Goal: Task Accomplishment & Management: Use online tool/utility

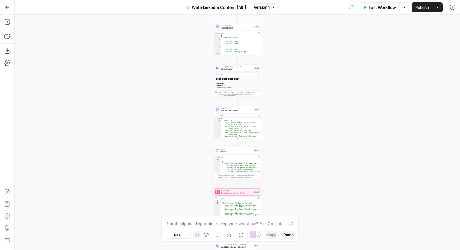
click at [9, 3] on button "Go Back" at bounding box center [7, 7] width 11 height 11
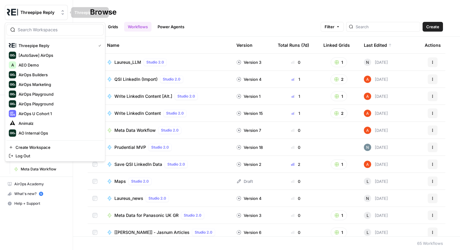
click at [57, 6] on button "Threepipe Reply" at bounding box center [36, 12] width 63 height 15
click at [61, 30] on input "search" at bounding box center [59, 30] width 82 height 6
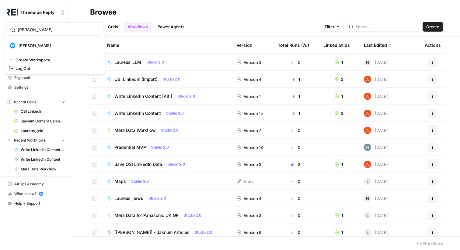
type input "meis"
click at [51, 45] on span "[PERSON_NAME]" at bounding box center [59, 46] width 80 height 6
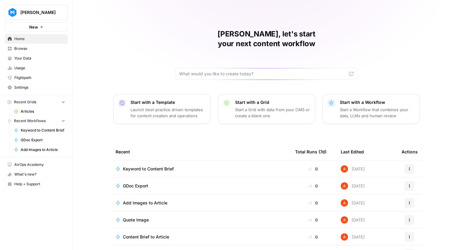
click at [30, 15] on span "[PERSON_NAME]" at bounding box center [38, 12] width 37 height 6
type input "ice"
click at [33, 46] on span "Ice Travel Group" at bounding box center [59, 46] width 80 height 6
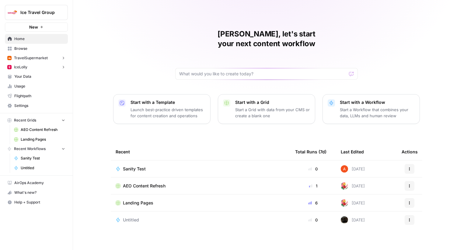
click at [52, 51] on span "Browse" at bounding box center [39, 48] width 51 height 5
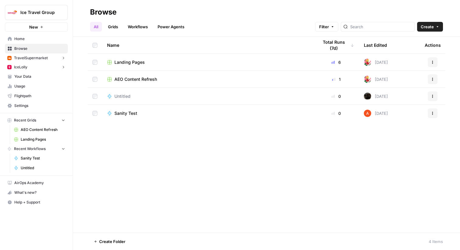
click at [144, 31] on link "Workflows" at bounding box center [137, 27] width 27 height 10
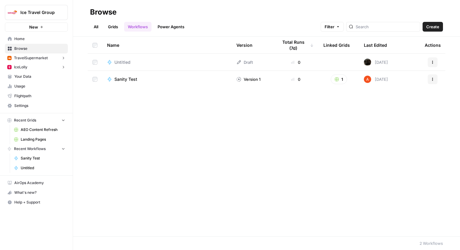
click at [119, 25] on link "Grids" at bounding box center [112, 27] width 17 height 10
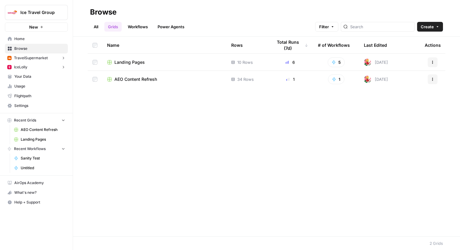
click at [140, 60] on span "Landing Pages" at bounding box center [129, 62] width 30 height 6
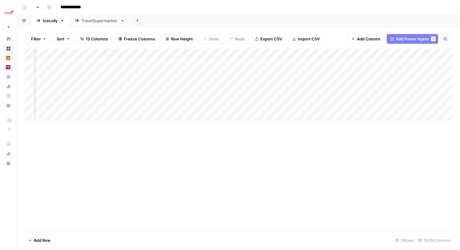
scroll to position [0, 437]
click at [304, 64] on div "Add Column" at bounding box center [239, 85] width 428 height 72
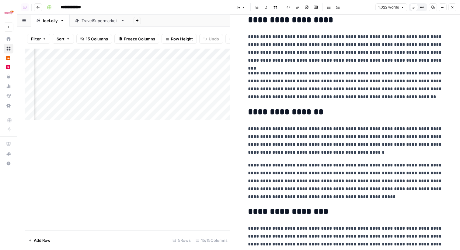
scroll to position [172, 0]
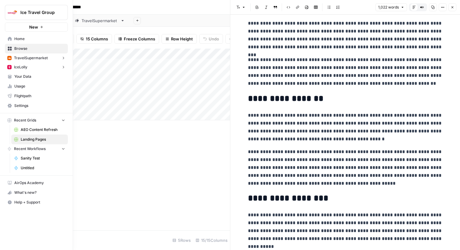
click at [39, 78] on span "Your Data" at bounding box center [39, 76] width 51 height 5
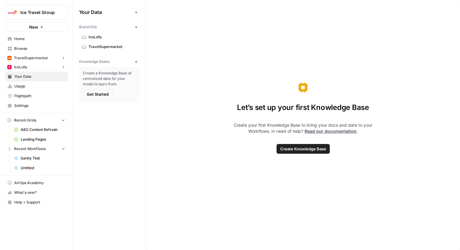
click at [123, 39] on span "IceLolly" at bounding box center [113, 36] width 48 height 5
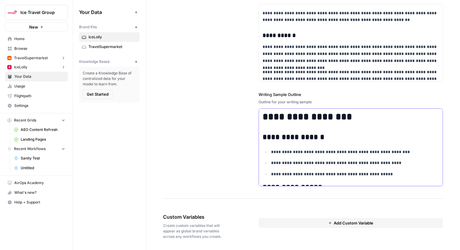
click at [285, 138] on h2 "**********" at bounding box center [351, 137] width 177 height 9
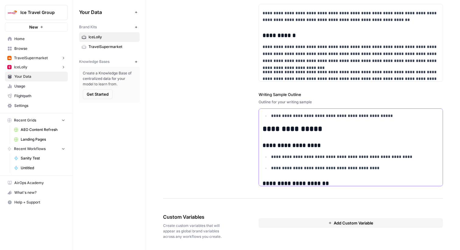
scroll to position [66, 0]
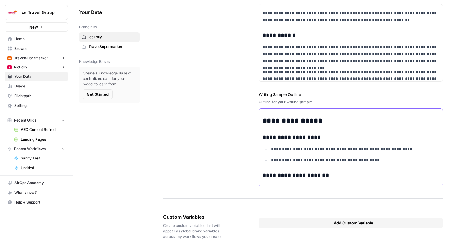
click at [281, 121] on h2 "**********" at bounding box center [351, 121] width 177 height 9
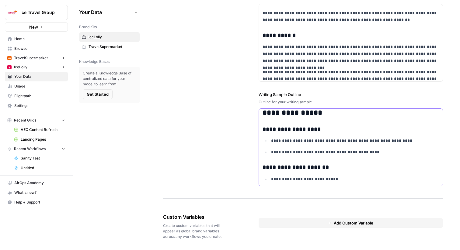
scroll to position [75, 0]
click at [296, 129] on h3 "**********" at bounding box center [351, 128] width 177 height 7
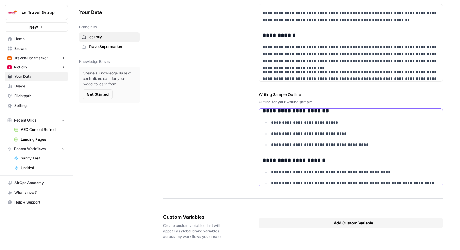
scroll to position [128, 0]
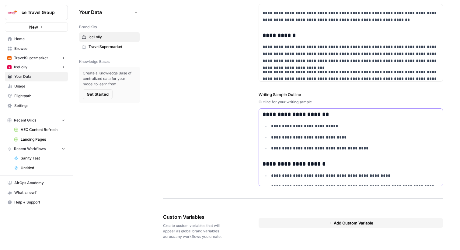
click at [294, 163] on h3 "**********" at bounding box center [351, 164] width 177 height 7
click at [301, 114] on h3 "**********" at bounding box center [351, 114] width 177 height 7
click at [317, 114] on h3 "**********" at bounding box center [351, 114] width 177 height 7
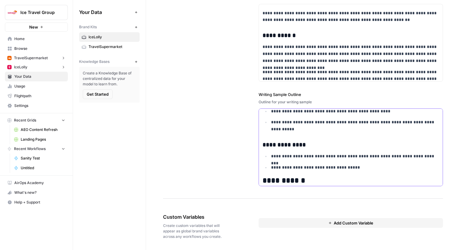
scroll to position [198, 0]
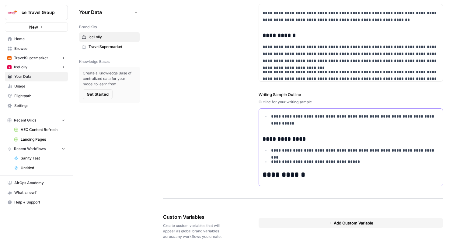
click at [286, 139] on h3 "**********" at bounding box center [351, 139] width 177 height 7
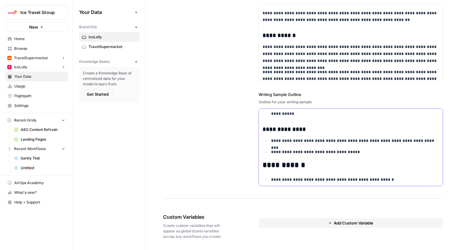
scroll to position [209, 0]
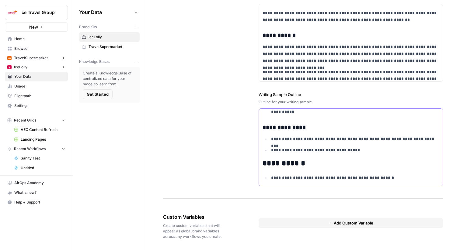
click at [287, 166] on h2 "**********" at bounding box center [351, 163] width 177 height 9
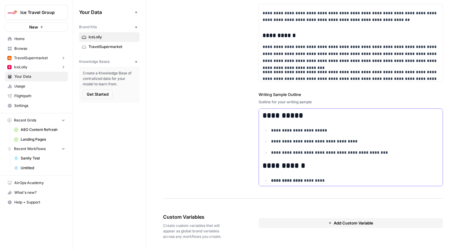
scroll to position [297, 0]
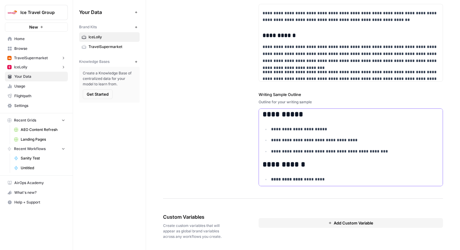
click at [297, 113] on h2 "**********" at bounding box center [351, 114] width 177 height 9
click at [299, 163] on h2 "**********" at bounding box center [351, 165] width 177 height 9
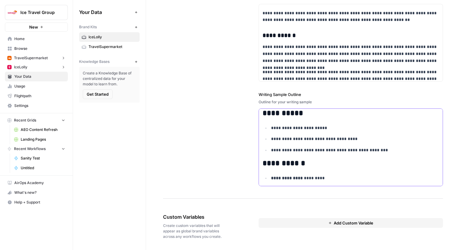
scroll to position [288, 0]
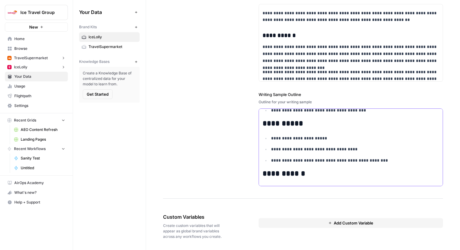
click at [296, 125] on h2 "**********" at bounding box center [351, 124] width 177 height 9
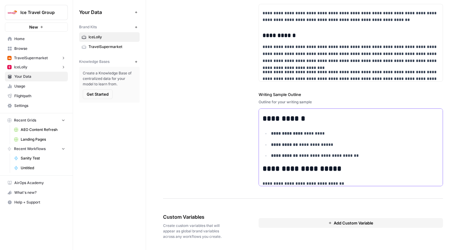
scroll to position [329, 0]
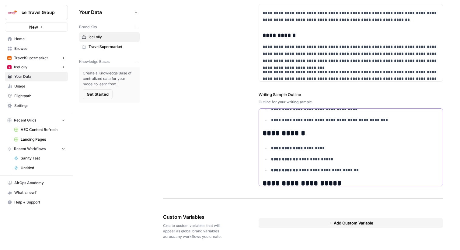
click at [299, 134] on h2 "**********" at bounding box center [351, 133] width 177 height 9
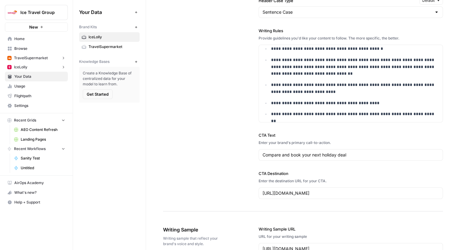
scroll to position [618, 0]
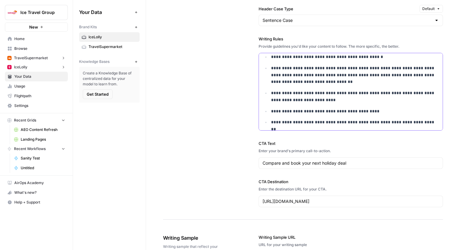
drag, startPoint x: 377, startPoint y: 109, endPoint x: 257, endPoint y: 109, distance: 120.2
click at [257, 109] on div "**********" at bounding box center [303, 22] width 280 height 396
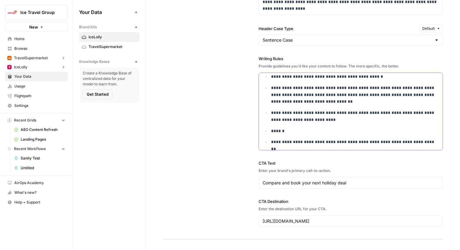
click at [302, 130] on p "******" at bounding box center [355, 131] width 168 height 7
click at [51, 34] on link "Home" at bounding box center [36, 39] width 63 height 10
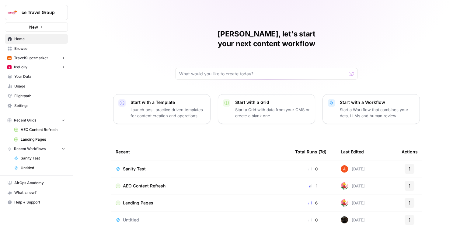
click at [41, 50] on span "Browse" at bounding box center [39, 48] width 51 height 5
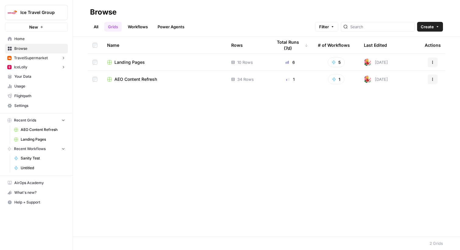
click at [132, 61] on span "Landing Pages" at bounding box center [129, 62] width 30 height 6
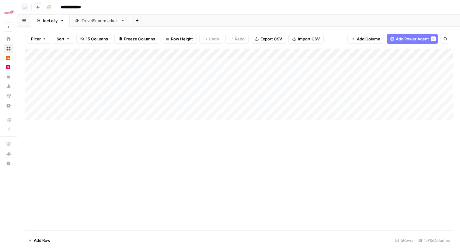
click at [55, 87] on div "Add Column" at bounding box center [239, 85] width 428 height 72
click at [64, 104] on div "Add Column" at bounding box center [239, 85] width 428 height 72
click at [112, 87] on div "Add Column" at bounding box center [239, 85] width 428 height 72
click at [120, 109] on div "Add Column" at bounding box center [239, 85] width 428 height 72
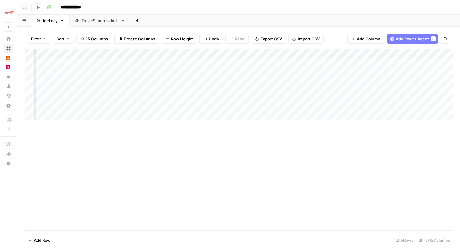
click at [149, 106] on div "Add Column" at bounding box center [239, 85] width 428 height 72
click at [264, 86] on div "Add Column" at bounding box center [239, 85] width 428 height 72
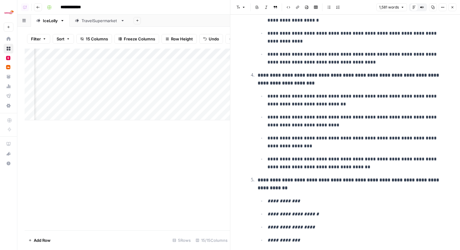
scroll to position [211, 0]
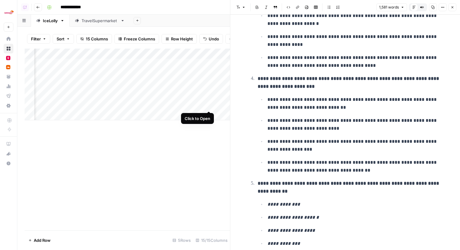
click at [209, 105] on div "Add Column" at bounding box center [127, 85] width 205 height 72
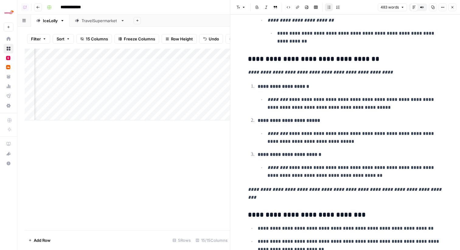
scroll to position [334, 0]
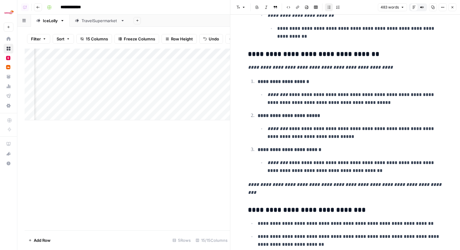
click at [453, 6] on icon "button" at bounding box center [453, 7] width 4 height 4
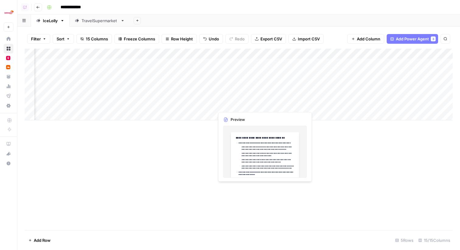
scroll to position [0, 51]
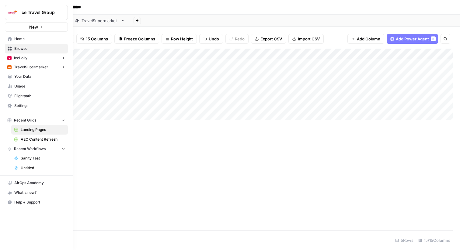
click at [32, 74] on span "Your Data" at bounding box center [39, 76] width 51 height 5
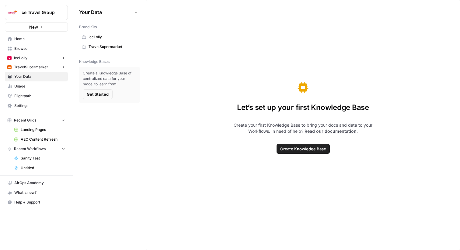
click at [122, 38] on span "IceLolly" at bounding box center [113, 36] width 48 height 5
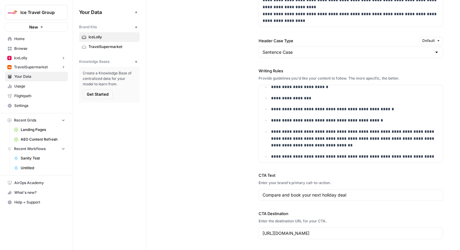
scroll to position [20, 0]
drag, startPoint x: 287, startPoint y: 109, endPoint x: 337, endPoint y: 110, distance: 50.5
click at [337, 110] on p "**********" at bounding box center [355, 108] width 168 height 7
click at [366, 111] on p "**********" at bounding box center [355, 108] width 168 height 7
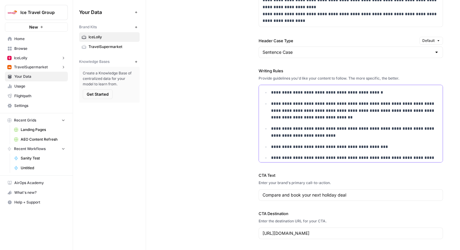
scroll to position [48, 0]
drag, startPoint x: 379, startPoint y: 103, endPoint x: 411, endPoint y: 103, distance: 32.9
click at [411, 103] on p "**********" at bounding box center [355, 110] width 168 height 21
click at [362, 143] on p "**********" at bounding box center [355, 146] width 168 height 7
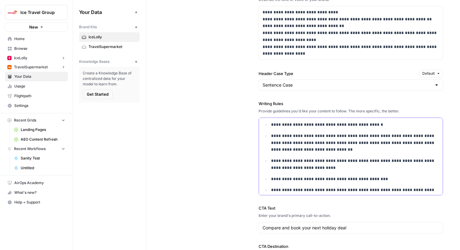
scroll to position [51, 0]
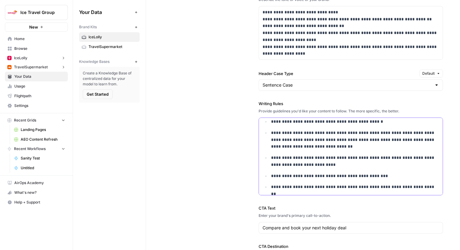
click at [362, 189] on p "**********" at bounding box center [355, 187] width 168 height 7
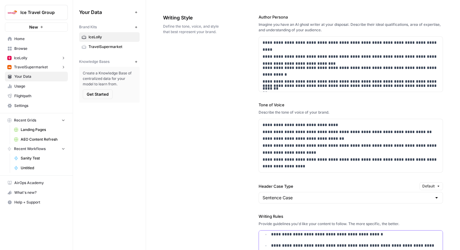
scroll to position [443, 0]
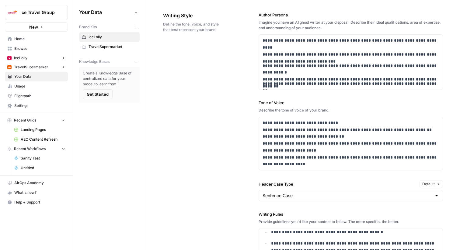
click at [168, 42] on div "Writing Style Define the tone, voice, and style that best represent your brand." at bounding box center [193, 22] width 61 height 45
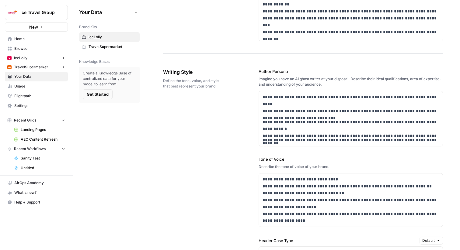
scroll to position [383, 0]
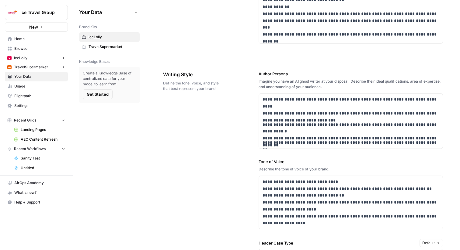
click at [131, 46] on span "TravelSupermarket" at bounding box center [113, 46] width 48 height 5
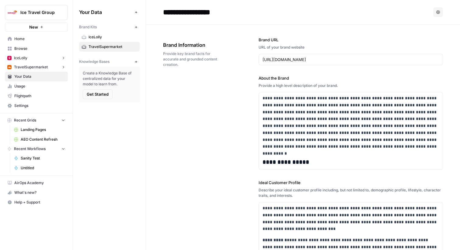
click at [57, 16] on button "Ice Travel Group" at bounding box center [36, 12] width 63 height 15
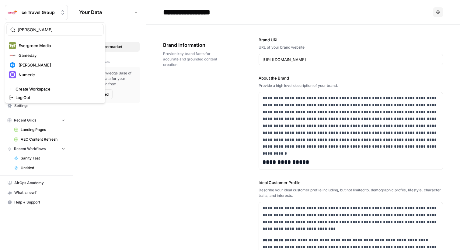
type input "meis"
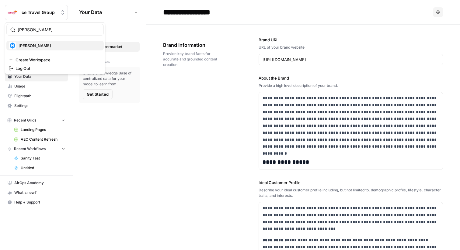
click at [28, 49] on div "Meister" at bounding box center [55, 45] width 93 height 7
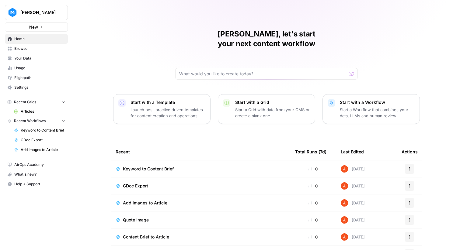
click at [129, 166] on span "Keyword to Content Brief" at bounding box center [148, 169] width 51 height 6
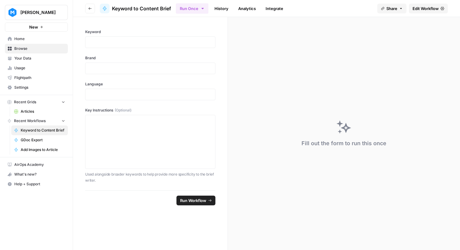
click at [60, 49] on span "Browse" at bounding box center [39, 48] width 51 height 5
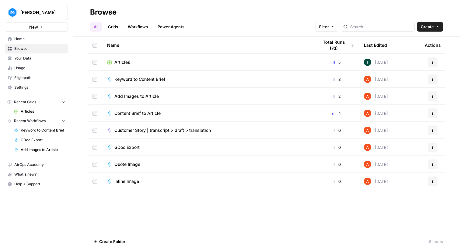
click at [116, 23] on link "Grids" at bounding box center [112, 27] width 17 height 10
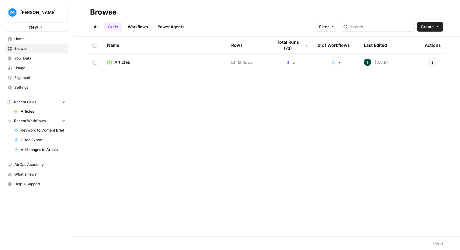
click at [121, 63] on span "Articles" at bounding box center [122, 62] width 16 height 6
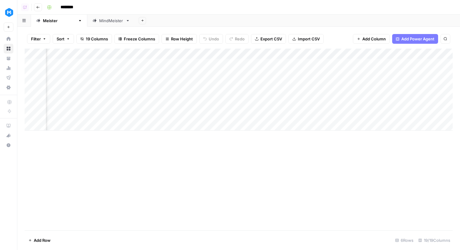
scroll to position [0, 700]
click at [278, 54] on div "Add Column" at bounding box center [239, 90] width 428 height 82
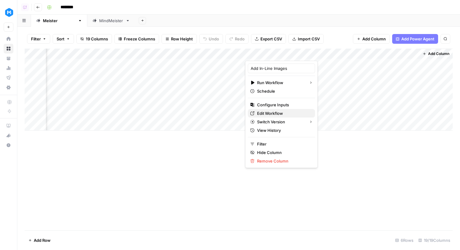
click at [283, 115] on span "Edit Workflow" at bounding box center [283, 113] width 53 height 6
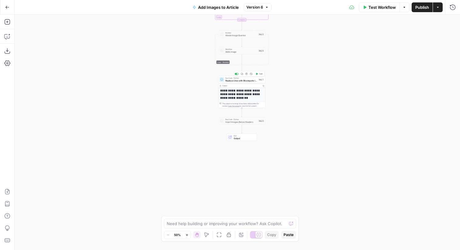
click at [257, 81] on div "Run Code · Python Replace Lines with Blockquote Images Step 7 Copy step Delete …" at bounding box center [241, 79] width 45 height 5
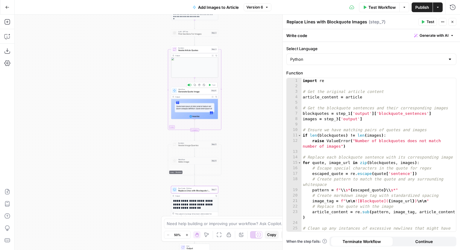
click at [209, 91] on span "Generate Quote Image" at bounding box center [194, 91] width 32 height 3
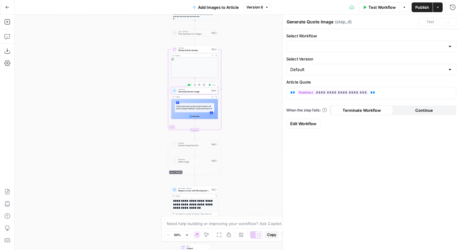
type input "Quote Image"
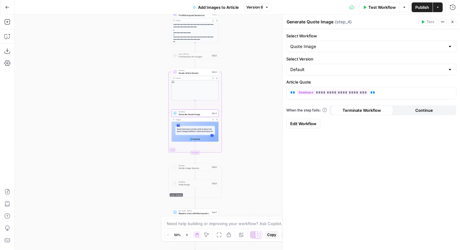
click at [301, 123] on span "Edit Workflow" at bounding box center [303, 124] width 26 height 6
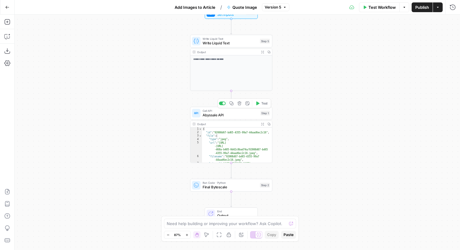
click at [248, 118] on div "Call API Abyssale API Step 1 Copy step Delete step Add Note Test" at bounding box center [231, 113] width 82 height 13
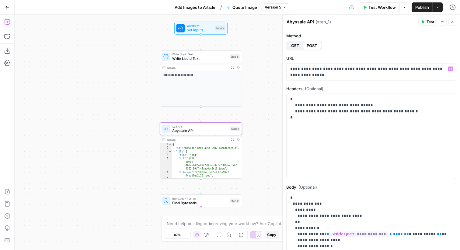
click at [4, 20] on icon "button" at bounding box center [7, 22] width 6 height 6
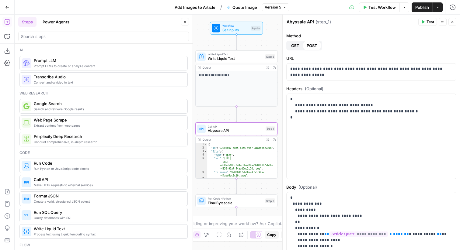
click at [46, 45] on div "Ai Prompt LLMs to create or analyze content Prompt LLM Convert audio/video to t…" at bounding box center [104, 147] width 178 height 207
click at [46, 40] on div at bounding box center [103, 37] width 171 height 10
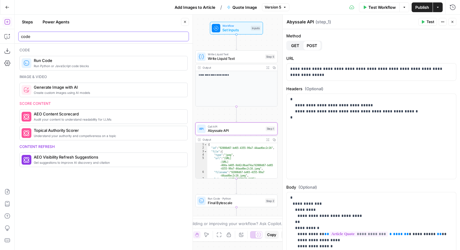
type input "code"
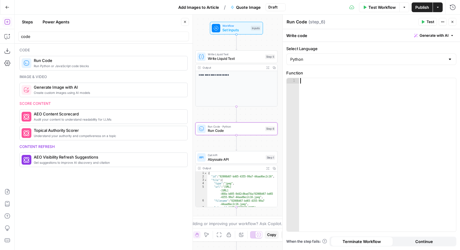
click at [316, 90] on div at bounding box center [377, 160] width 157 height 165
type textarea "*****"
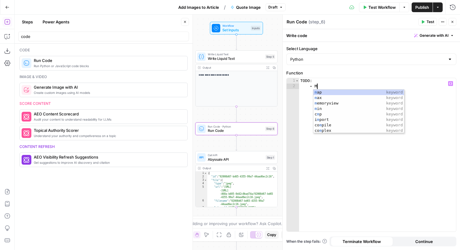
type textarea "***"
click at [253, 30] on div "Inputs" at bounding box center [256, 28] width 10 height 5
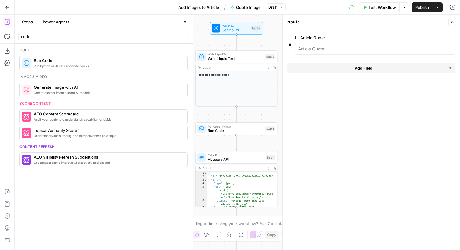
click at [322, 67] on button "Add Field" at bounding box center [366, 68] width 157 height 10
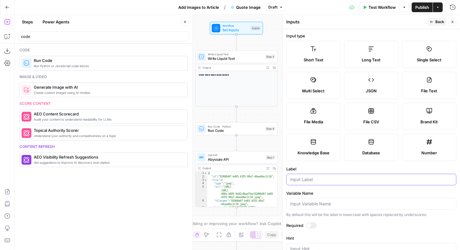
click at [307, 179] on input "Label" at bounding box center [371, 180] width 162 height 6
type input "Quote Colour"
click at [435, 19] on button "Back" at bounding box center [437, 22] width 19 height 8
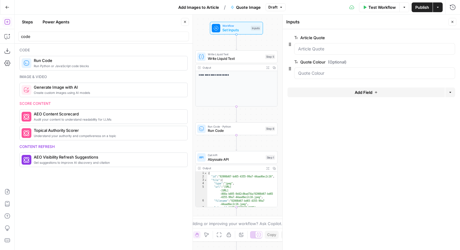
click at [448, 21] on div "Inputs Close" at bounding box center [371, 22] width 170 height 8
click at [451, 21] on icon "button" at bounding box center [453, 22] width 4 height 4
click at [263, 133] on div "Run Code · Python Run Code Step 6 Copy step Delete step Add Note Test" at bounding box center [236, 128] width 78 height 9
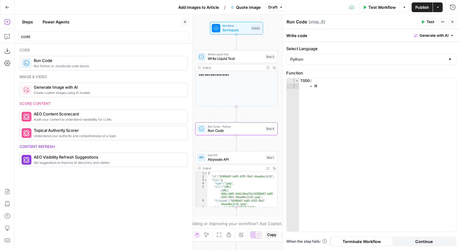
click at [326, 87] on div "TODO : - M" at bounding box center [377, 160] width 157 height 165
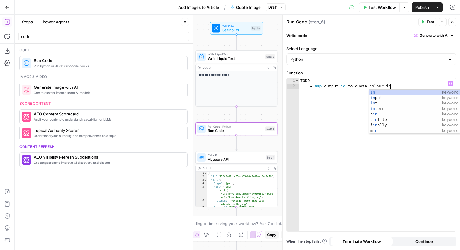
scroll to position [0, 6]
type textarea "**********"
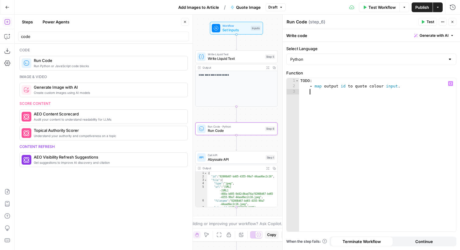
scroll to position [0, 1]
paste textarea "**********"
click at [315, 92] on div "TODO : - map output id to quote colour input . - 02 d849f8 - 0017 - 4 a36 - b61…" at bounding box center [377, 160] width 157 height 165
type textarea "**********"
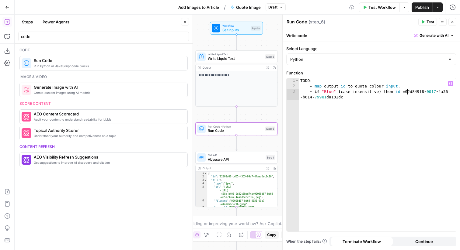
click at [351, 96] on div "TODO : - map output id to quote colour input . - if "Blue" ( case insensitive )…" at bounding box center [377, 163] width 157 height 170
drag, startPoint x: 338, startPoint y: 94, endPoint x: 406, endPoint y: 94, distance: 68.2
click at [406, 94] on div "TODO : - map output id to quote colour input . - if "Blue" ( case insensitive )…" at bounding box center [377, 160] width 157 height 165
click at [378, 102] on div "TODO : - map output id to quote colour input . - if "Blue" ( case insensitive )…" at bounding box center [377, 160] width 157 height 165
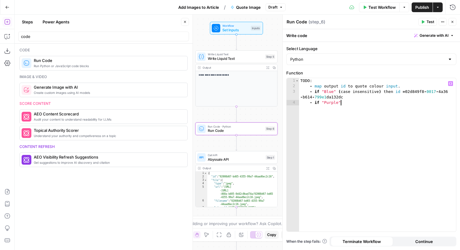
paste textarea "**********"
type textarea "**********"
click at [1, 35] on div "Add Steps Copilot Download as JSON Settings Import JSON AirOps Academy Help Giv…" at bounding box center [7, 133] width 15 height 236
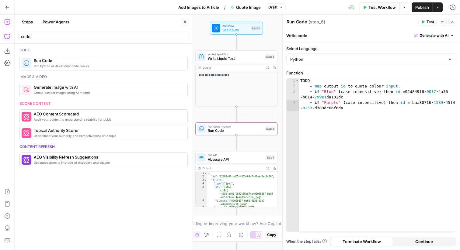
click at [6, 33] on button "Copilot" at bounding box center [7, 37] width 10 height 10
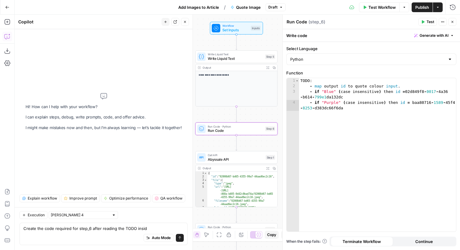
type textarea "Create the code required for step_6 after reading the TODO inside"
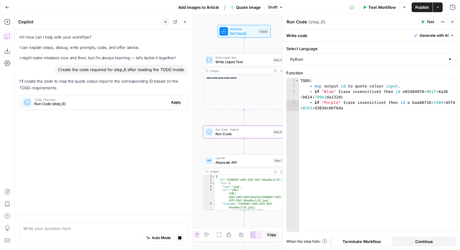
scroll to position [0, 0]
click at [175, 102] on span "Apply" at bounding box center [176, 102] width 10 height 5
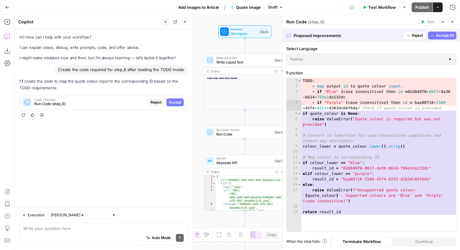
click at [439, 36] on span "Accept All" at bounding box center [445, 35] width 18 height 5
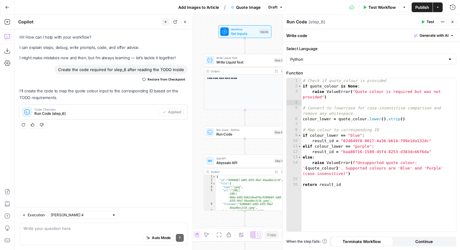
click at [77, 234] on div "Auto Mode Send" at bounding box center [103, 238] width 160 height 13
type textarea "If quote colour is none or unrecognizable, default to blue"
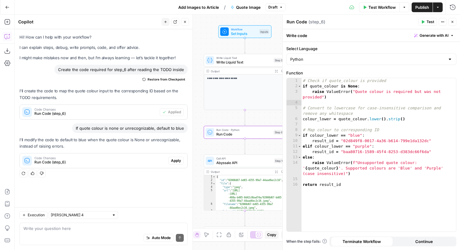
click at [175, 159] on span "Apply" at bounding box center [176, 160] width 10 height 5
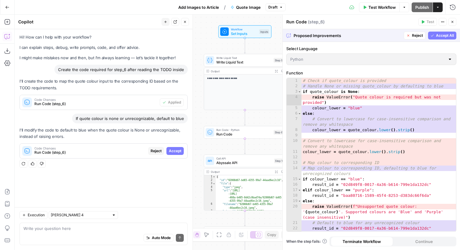
click at [438, 33] on span "Accept All" at bounding box center [445, 35] width 18 height 5
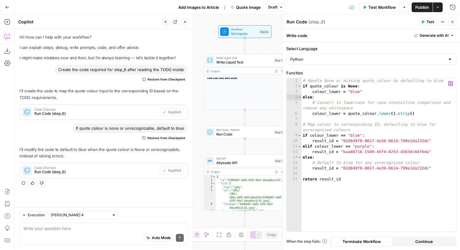
type textarea "**********"
click at [368, 190] on div "# Handle None or missing quote_colour by defaulting to blue if quote_colour is …" at bounding box center [379, 160] width 155 height 165
click at [453, 20] on button "Close" at bounding box center [453, 22] width 8 height 8
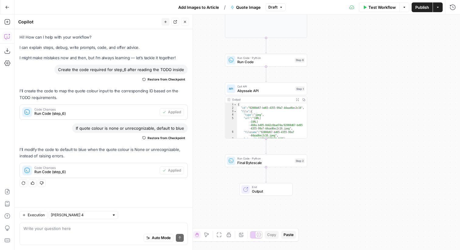
click at [280, 90] on span "Abyssale API" at bounding box center [265, 90] width 56 height 5
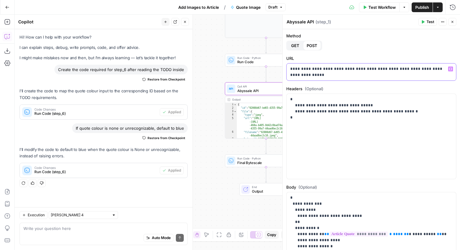
click at [366, 76] on p "**********" at bounding box center [371, 72] width 162 height 12
drag, startPoint x: 367, startPoint y: 70, endPoint x: 317, endPoint y: 73, distance: 50.0
click at [317, 73] on p "**********" at bounding box center [371, 72] width 162 height 12
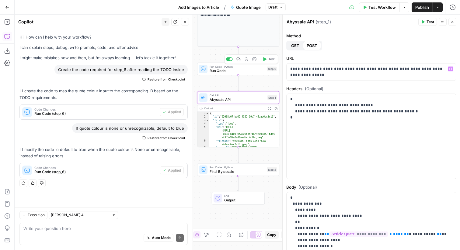
click at [270, 59] on span "Test" at bounding box center [271, 59] width 6 height 5
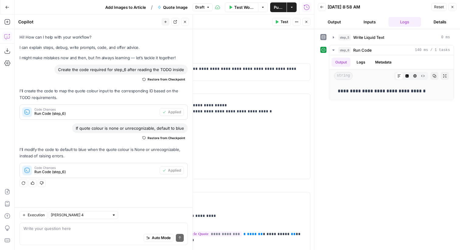
click at [306, 20] on icon "button" at bounding box center [307, 22] width 4 height 4
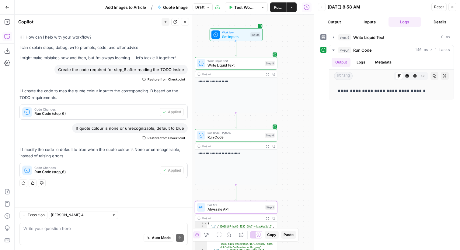
click at [258, 24] on button "Test Step" at bounding box center [248, 25] width 24 height 7
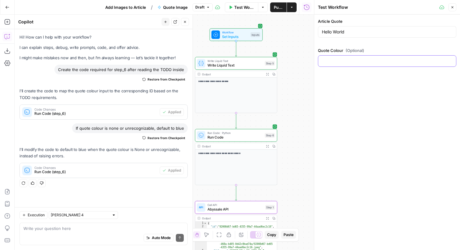
click at [344, 59] on input "Quote Colour (Optional)" at bounding box center [387, 61] width 131 height 6
type input "Purple"
click at [453, 8] on icon "button" at bounding box center [453, 7] width 4 height 4
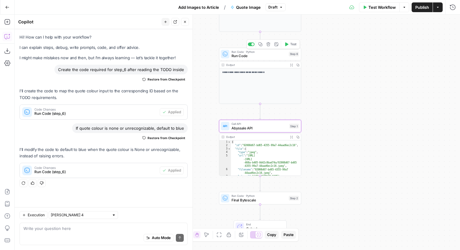
click at [291, 48] on div "Copy step Delete step Add Note Test" at bounding box center [273, 44] width 53 height 9
click at [291, 44] on span "Test" at bounding box center [293, 44] width 6 height 5
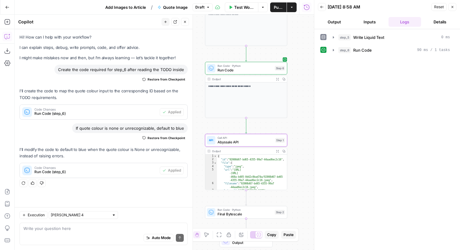
click at [332, 52] on icon "button" at bounding box center [333, 50] width 5 height 5
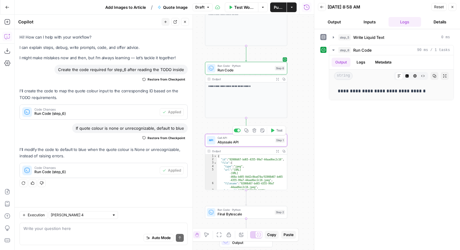
click at [270, 139] on span "Call API" at bounding box center [246, 138] width 56 height 4
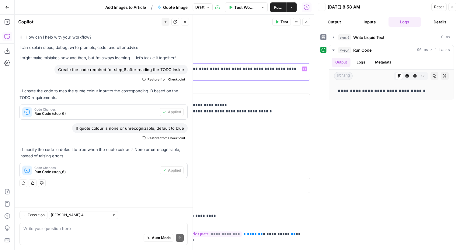
drag, startPoint x: 221, startPoint y: 69, endPoint x: 170, endPoint y: 75, distance: 50.6
click at [170, 75] on p "**********" at bounding box center [225, 72] width 162 height 12
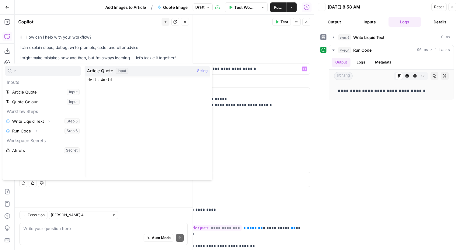
type input "r"
click at [248, 69] on p "**********" at bounding box center [225, 69] width 162 height 6
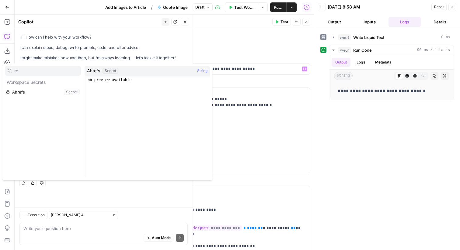
type input "8"
type input "7"
type input "6"
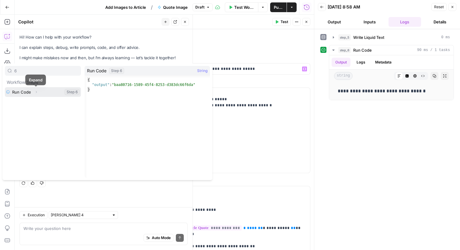
click at [34, 91] on icon "button" at bounding box center [36, 92] width 4 height 4
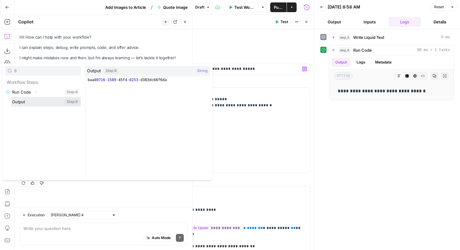
click at [34, 104] on button "Select variable Output" at bounding box center [46, 102] width 70 height 10
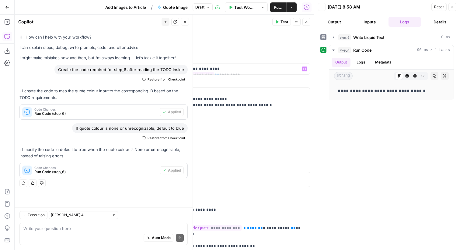
click at [283, 19] on span "Test" at bounding box center [285, 21] width 8 height 5
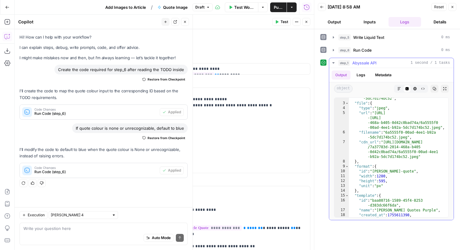
scroll to position [12, 0]
type textarea "**********"
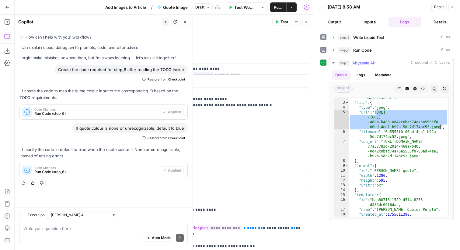
drag, startPoint x: 377, startPoint y: 113, endPoint x: 439, endPoint y: 129, distance: 64.8
click at [439, 129] on div ""id" : "6a5555f0-00ad-4ee1-b92a -5dc7d174bc52" , "file" : { "type" : "jpeg" , "…" at bounding box center [399, 158] width 100 height 134
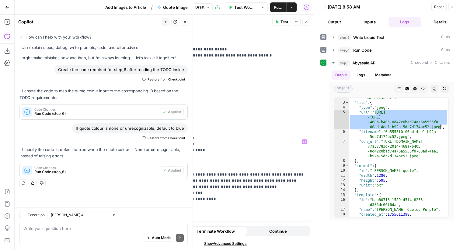
scroll to position [75, 0]
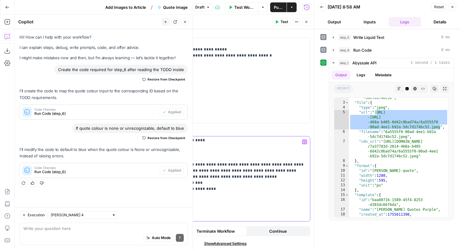
drag, startPoint x: 217, startPoint y: 184, endPoint x: 204, endPoint y: 161, distance: 26.0
click at [204, 161] on p "**********" at bounding box center [225, 144] width 162 height 158
drag, startPoint x: 165, startPoint y: 208, endPoint x: 139, endPoint y: 161, distance: 53.4
click at [139, 161] on div "**********" at bounding box center [225, 133] width 178 height 236
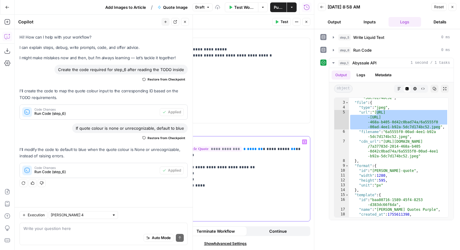
scroll to position [23, 0]
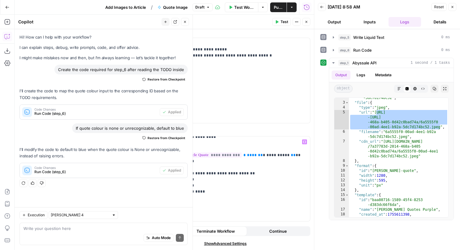
click at [283, 22] on span "Test" at bounding box center [285, 21] width 8 height 5
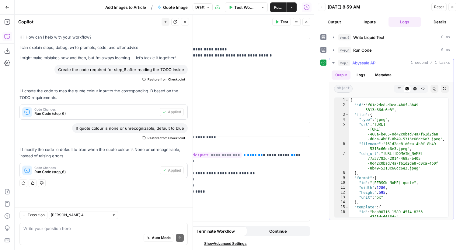
type textarea "**********"
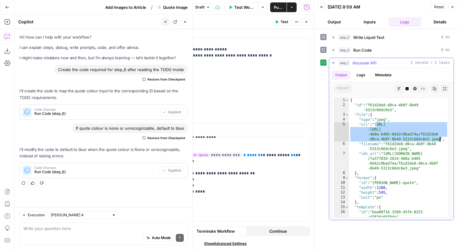
drag, startPoint x: 377, startPoint y: 124, endPoint x: 440, endPoint y: 139, distance: 64.6
click at [440, 139] on div "{ "id" : "f61d2de8-d0ca-4b0f-8b49 -5313c66dc6e3" , "file" : { "type" : "jpeg" ,…" at bounding box center [399, 162] width 100 height 129
click at [205, 166] on p "**********" at bounding box center [225, 167] width 162 height 103
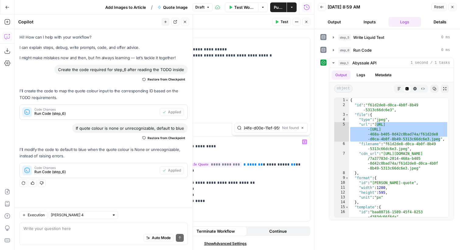
scroll to position [0, 0]
type input "32c494fe-d00e-11ef-959f-95b8d711cdd0"
click at [250, 162] on p "**********" at bounding box center [225, 176] width 162 height 103
click at [256, 181] on p "**********" at bounding box center [225, 176] width 162 height 103
drag, startPoint x: 244, startPoint y: 182, endPoint x: 167, endPoint y: 181, distance: 77.3
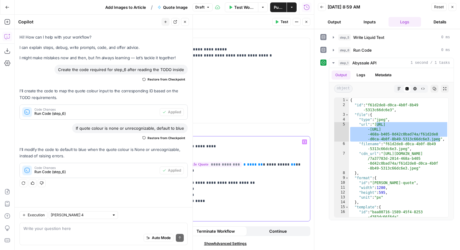
click at [167, 181] on p "**********" at bounding box center [225, 176] width 162 height 103
click at [208, 192] on p "**********" at bounding box center [225, 176] width 162 height 103
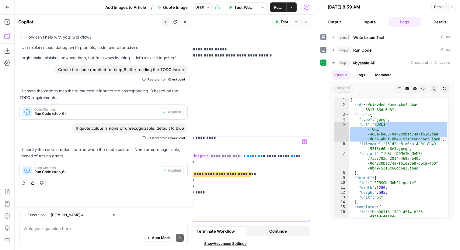
scroll to position [23, 0]
click at [224, 206] on p "**********" at bounding box center [225, 167] width 162 height 103
drag, startPoint x: 177, startPoint y: 193, endPoint x: 190, endPoint y: 194, distance: 12.8
click at [190, 194] on p "**********" at bounding box center [225, 167] width 162 height 103
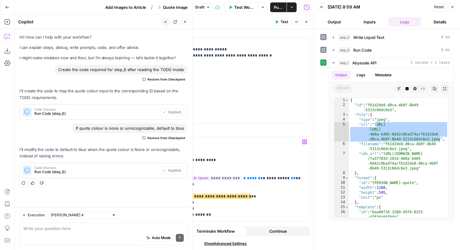
click at [288, 24] on span "Test" at bounding box center [285, 21] width 8 height 5
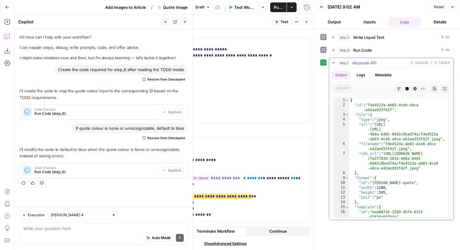
type textarea "**********"
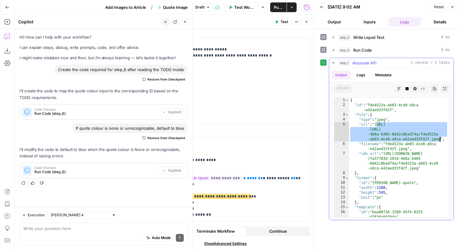
drag, startPoint x: 377, startPoint y: 126, endPoint x: 439, endPoint y: 141, distance: 64.2
click at [439, 141] on div "{ "id" : "fde4523a-ab03-4ce0-a9ca -e42aed33f42f" , "file" : { "type" : "jpeg" ,…" at bounding box center [399, 162] width 100 height 129
click at [456, 5] on button "Close" at bounding box center [453, 7] width 8 height 8
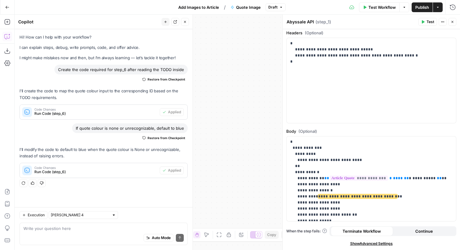
click at [453, 20] on icon "button" at bounding box center [453, 22] width 4 height 4
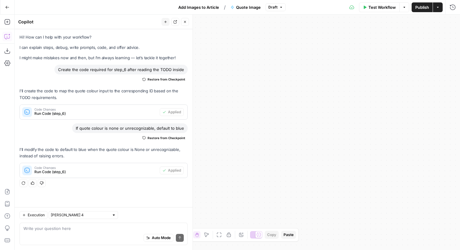
click at [425, 9] on span "Publish" at bounding box center [422, 7] width 14 height 6
click at [4, 4] on button "Go Back" at bounding box center [7, 7] width 11 height 11
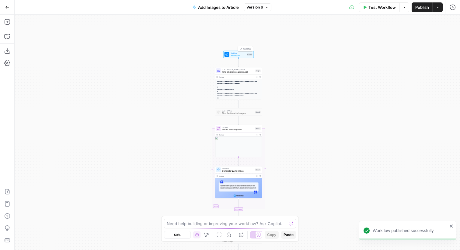
click at [247, 56] on div "Workflow Set Inputs Inputs Test Step" at bounding box center [239, 54] width 28 height 5
click at [314, 93] on button "Add Field" at bounding box center [366, 93] width 157 height 10
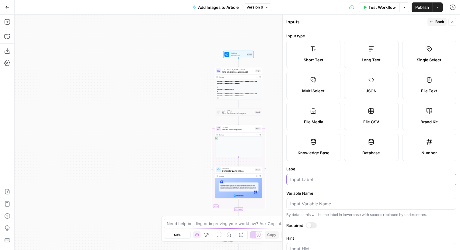
click at [310, 181] on input "Label" at bounding box center [371, 180] width 162 height 6
type input "Quote Colour"
click at [432, 21] on icon "button" at bounding box center [432, 22] width 4 height 4
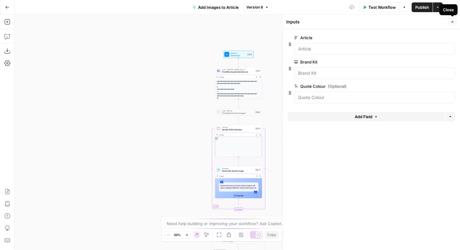
click at [451, 21] on icon "button" at bounding box center [453, 22] width 4 height 4
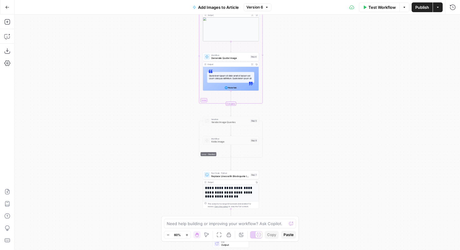
click at [242, 57] on span "Generate Quote Image" at bounding box center [229, 58] width 37 height 4
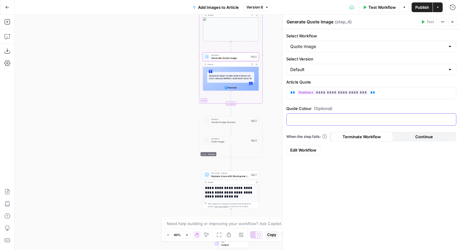
click at [331, 120] on p at bounding box center [371, 119] width 162 height 6
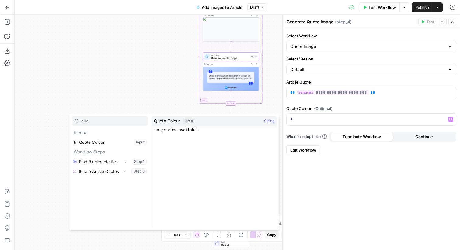
type input "quo"
click at [112, 144] on button "Select variable Quote Colour" at bounding box center [110, 143] width 76 height 10
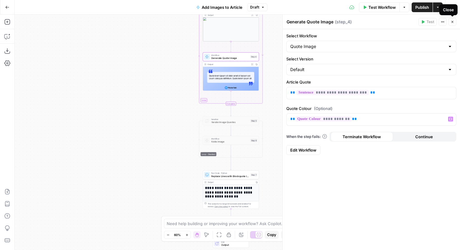
click at [451, 21] on icon "button" at bounding box center [453, 22] width 4 height 4
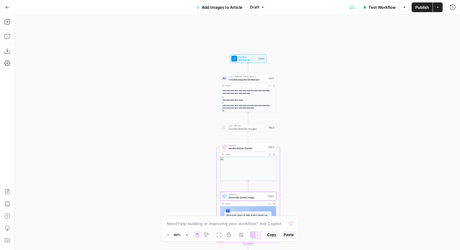
click at [421, 7] on span "Publish" at bounding box center [422, 7] width 14 height 6
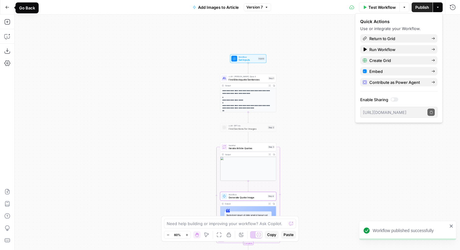
click at [9, 8] on icon "button" at bounding box center [7, 7] width 4 height 4
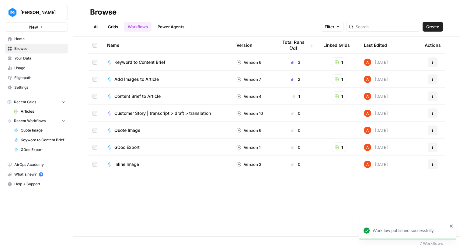
click at [117, 23] on link "Grids" at bounding box center [112, 27] width 17 height 10
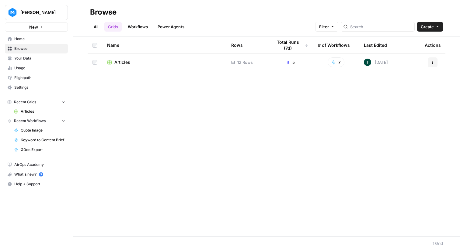
click at [130, 61] on span "Articles" at bounding box center [122, 62] width 16 height 6
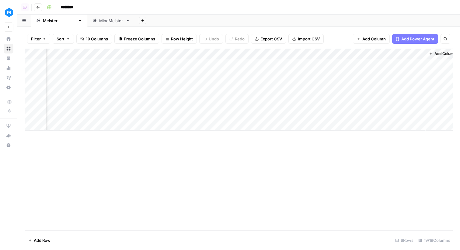
scroll to position [0, 699]
click at [216, 53] on div "Add Column" at bounding box center [239, 90] width 428 height 82
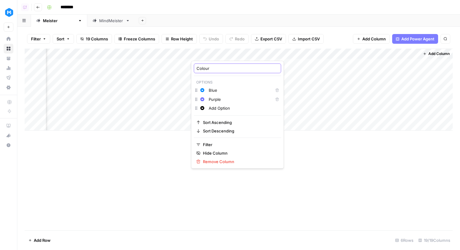
click at [206, 68] on input "Colour" at bounding box center [238, 68] width 82 height 6
type input "Quote Colour"
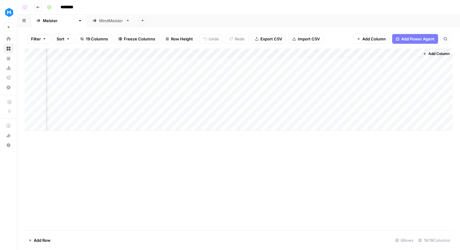
click at [216, 118] on div "Add Column" at bounding box center [239, 90] width 428 height 82
click at [269, 53] on div "Add Column" at bounding box center [239, 90] width 428 height 82
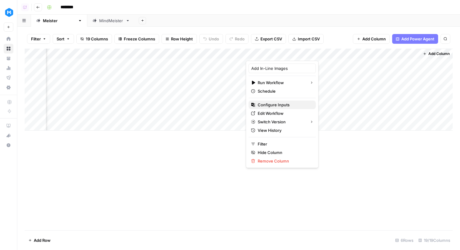
click at [272, 106] on span "Configure Inputs" at bounding box center [284, 105] width 53 height 6
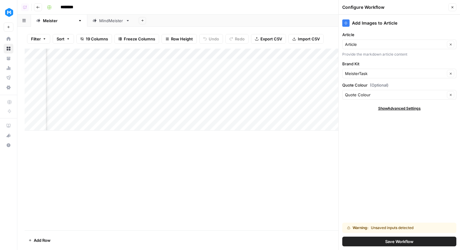
click at [373, 243] on button "Save Workflow" at bounding box center [399, 242] width 114 height 10
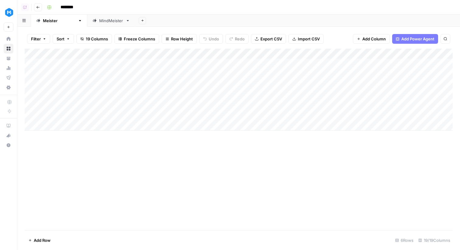
scroll to position [0, 0]
click at [121, 124] on div "Add Column" at bounding box center [239, 90] width 428 height 82
drag, startPoint x: 117, startPoint y: 119, endPoint x: 245, endPoint y: 113, distance: 128.9
click at [245, 113] on div "Add Column" at bounding box center [239, 95] width 428 height 93
drag, startPoint x: 110, startPoint y: 125, endPoint x: 246, endPoint y: 125, distance: 136.3
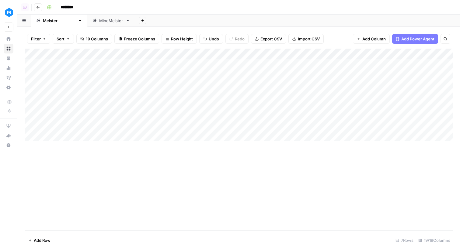
click at [246, 125] on div "Add Column" at bounding box center [239, 95] width 428 height 93
click at [156, 118] on div "Add Column" at bounding box center [239, 95] width 428 height 93
click at [159, 124] on div "Add Column" at bounding box center [239, 95] width 428 height 93
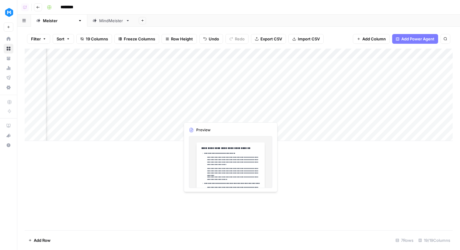
click at [204, 114] on div "Add Column" at bounding box center [239, 95] width 428 height 93
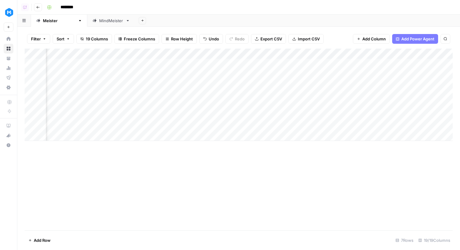
click at [198, 125] on div "Add Column" at bounding box center [239, 95] width 428 height 93
click at [259, 116] on div "Add Column" at bounding box center [239, 95] width 428 height 93
click at [259, 127] on div "Add Column" at bounding box center [239, 95] width 428 height 93
click at [211, 119] on div "Add Column" at bounding box center [239, 95] width 428 height 93
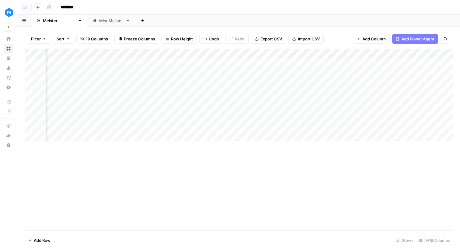
click at [208, 125] on div "Add Column" at bounding box center [239, 95] width 428 height 93
click at [259, 117] on div "Add Column" at bounding box center [239, 95] width 428 height 93
click at [262, 122] on div "Add Column" at bounding box center [239, 95] width 428 height 93
click at [221, 119] on div "Add Column" at bounding box center [239, 95] width 428 height 93
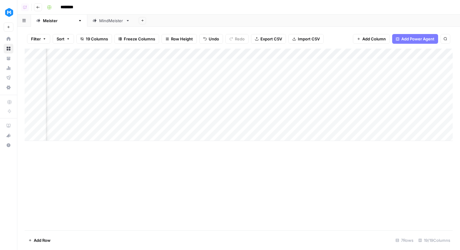
click at [221, 128] on div "Add Column" at bounding box center [239, 95] width 428 height 93
click at [261, 115] on div "Add Column" at bounding box center [239, 95] width 428 height 93
click at [265, 125] on div "Add Column" at bounding box center [239, 95] width 428 height 93
click at [311, 114] on div "Add Column" at bounding box center [239, 95] width 428 height 93
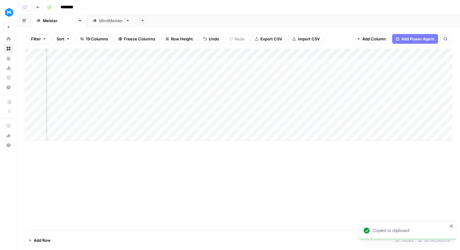
click at [303, 127] on div "Add Column" at bounding box center [239, 95] width 428 height 93
click at [230, 117] on div "Add Column" at bounding box center [239, 95] width 428 height 93
click at [233, 127] on div "Add Column" at bounding box center [239, 95] width 428 height 93
click at [279, 126] on div "Add Column" at bounding box center [239, 95] width 428 height 93
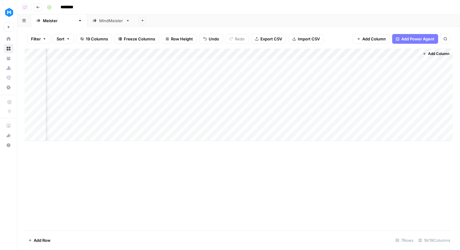
click at [372, 56] on div "Add Column" at bounding box center [239, 95] width 428 height 93
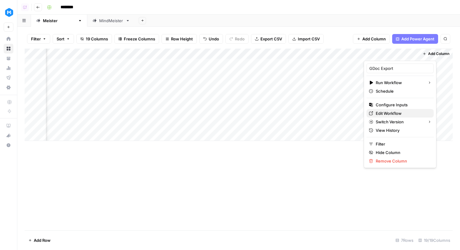
click at [380, 114] on span "Edit Workflow" at bounding box center [402, 113] width 53 height 6
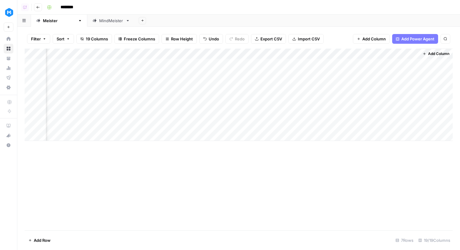
click at [359, 127] on div "Add Column" at bounding box center [239, 95] width 428 height 93
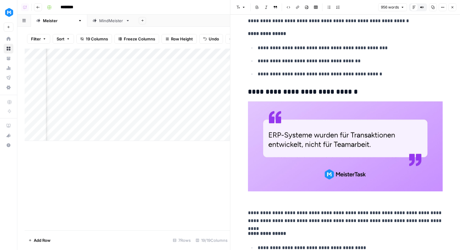
scroll to position [469, 0]
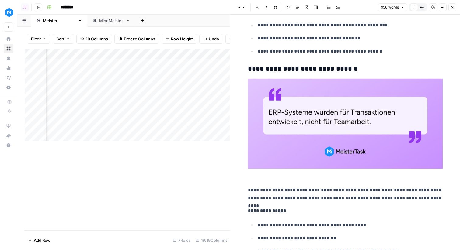
click at [453, 7] on icon "button" at bounding box center [453, 7] width 4 height 4
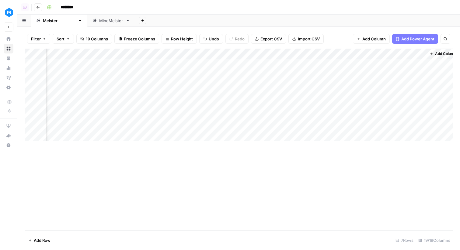
scroll to position [0, 700]
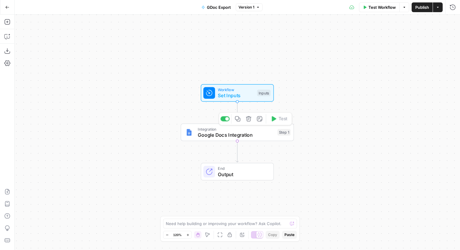
click at [275, 130] on div "Integration Google Docs Integration Step 1 Copy step Delete step Add Note Test" at bounding box center [236, 132] width 107 height 12
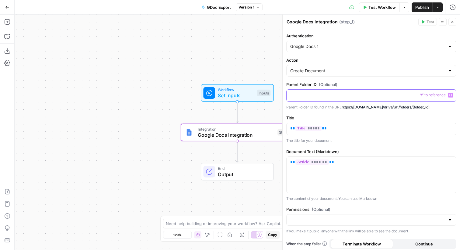
click at [341, 96] on p at bounding box center [371, 95] width 162 height 6
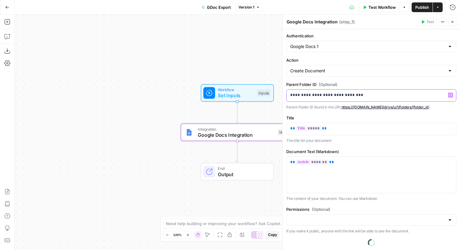
scroll to position [14, 0]
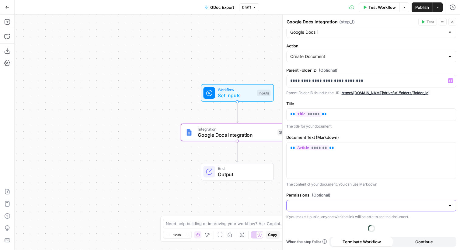
click at [336, 206] on input "Permissions (Optional)" at bounding box center [367, 206] width 155 height 6
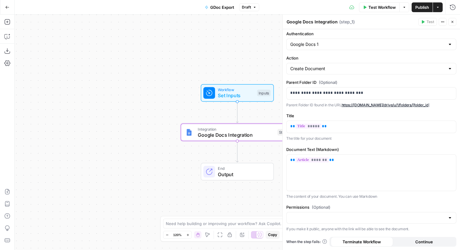
click at [336, 205] on label "Permissions (Optional)" at bounding box center [371, 208] width 170 height 6
click at [336, 215] on input "Permissions (Optional)" at bounding box center [367, 218] width 155 height 6
click at [337, 195] on p "The content of your document. You can use Markdown" at bounding box center [371, 197] width 170 height 6
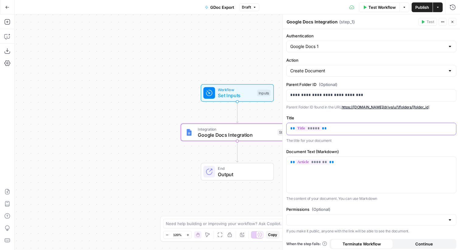
click at [323, 131] on p "** ***** **" at bounding box center [371, 129] width 162 height 6
drag, startPoint x: 368, startPoint y: 130, endPoint x: 327, endPoint y: 131, distance: 41.4
click at [327, 131] on p "**********" at bounding box center [371, 129] width 162 height 6
drag, startPoint x: 327, startPoint y: 131, endPoint x: 364, endPoint y: 129, distance: 37.5
click at [364, 129] on p "**********" at bounding box center [371, 129] width 162 height 6
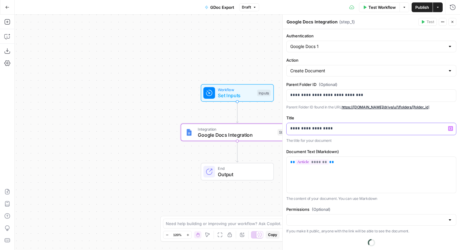
drag, startPoint x: 307, startPoint y: 129, endPoint x: 301, endPoint y: 131, distance: 6.3
click at [301, 131] on p "**********" at bounding box center [371, 129] width 162 height 6
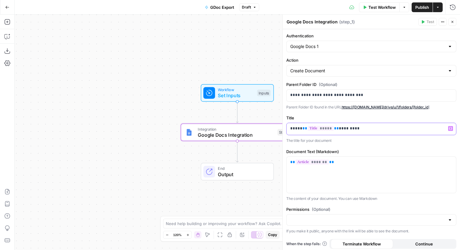
scroll to position [2, 0]
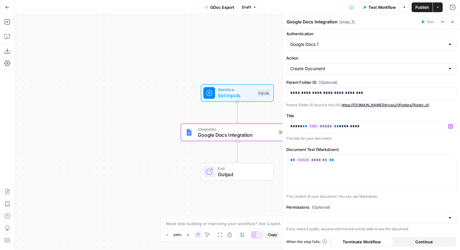
click at [454, 22] on icon "button" at bounding box center [453, 22] width 4 height 4
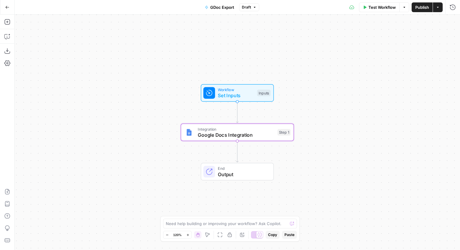
click at [418, 11] on button "Publish" at bounding box center [422, 7] width 21 height 10
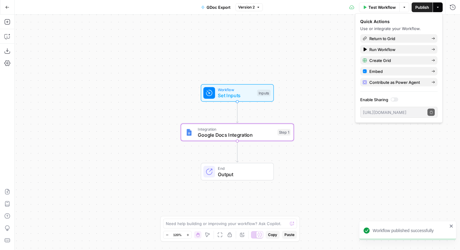
click at [9, 10] on button "Go Back" at bounding box center [7, 7] width 11 height 11
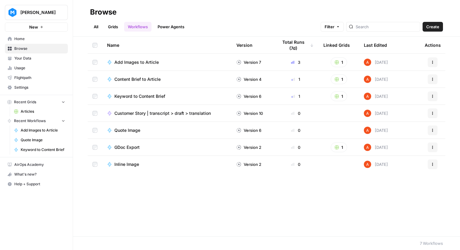
click at [446, 31] on header "Browse All Grids Workflows Power Agents Filter Create" at bounding box center [266, 18] width 387 height 37
click at [437, 30] on span "Create" at bounding box center [432, 27] width 13 height 6
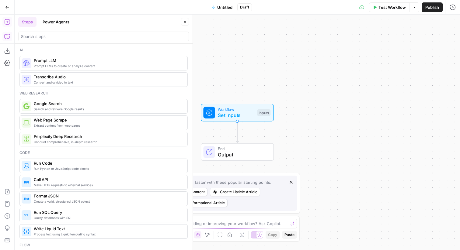
click at [4, 37] on icon "button" at bounding box center [6, 36] width 5 height 5
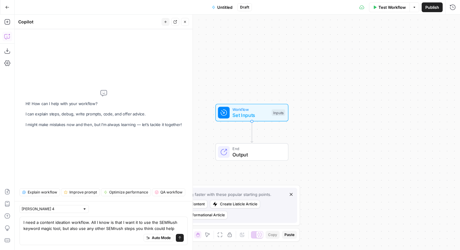
type textarea "I need a content ideation workflow. All I know is that I want it to use the SEM…"
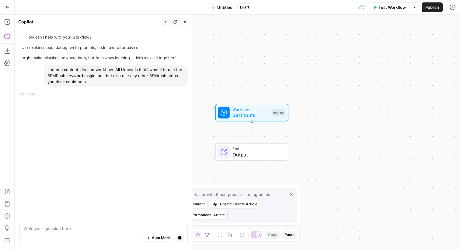
click at [221, 7] on span "Untitled" at bounding box center [224, 7] width 15 height 6
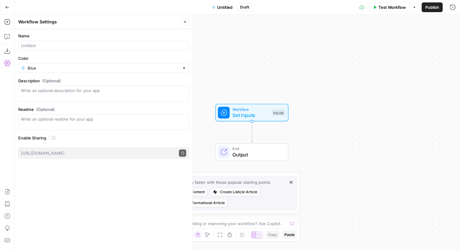
click at [120, 49] on div at bounding box center [103, 46] width 171 height 10
type input "Content Ideation"
click at [187, 22] on button "Close" at bounding box center [185, 22] width 8 height 8
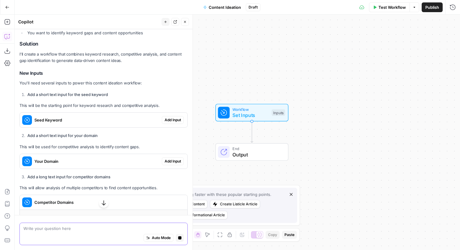
scroll to position [117, 0]
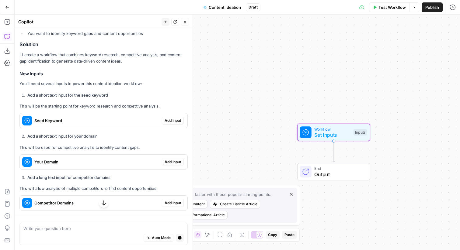
click at [170, 118] on span "Add Input" at bounding box center [173, 120] width 16 height 5
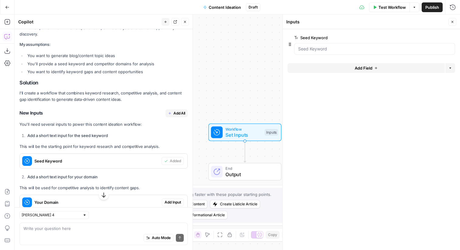
scroll to position [110, 0]
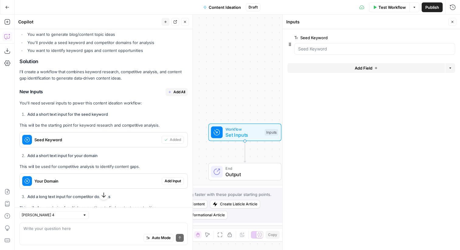
click at [173, 89] on span "Add All" at bounding box center [179, 91] width 12 height 5
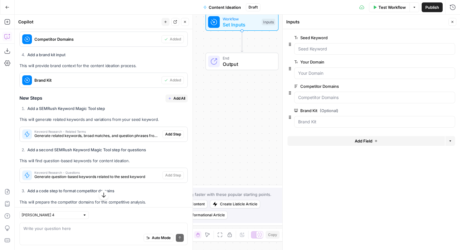
scroll to position [288, 0]
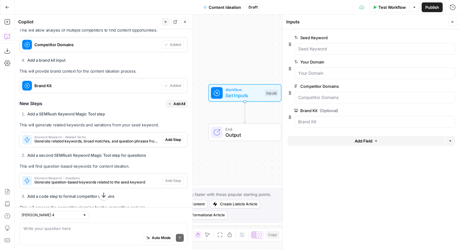
click at [179, 101] on span "Add All" at bounding box center [179, 103] width 12 height 5
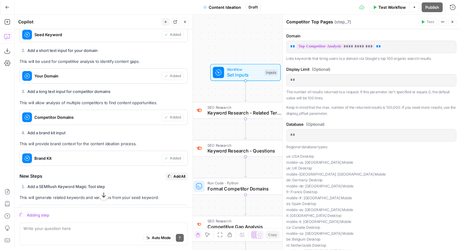
scroll to position [206, 0]
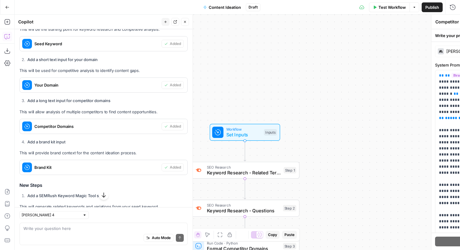
type textarea "Content Ideas Generator"
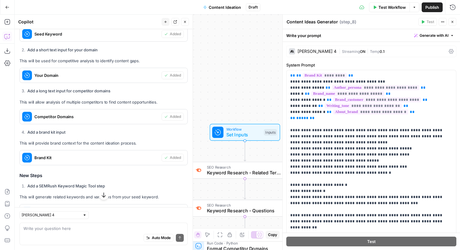
click at [239, 130] on span "Workflow" at bounding box center [243, 130] width 35 height 6
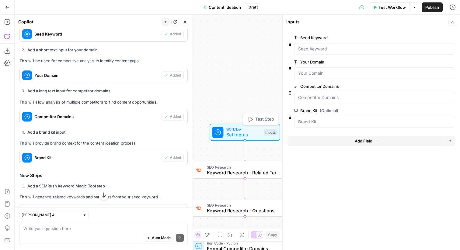
click at [258, 117] on span "Test Step" at bounding box center [264, 119] width 19 height 6
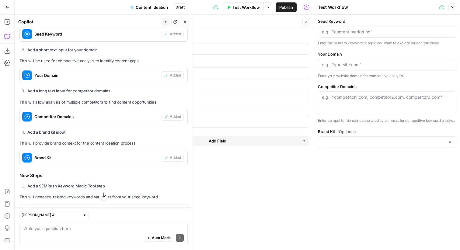
click at [307, 21] on icon "button" at bounding box center [307, 22] width 2 height 2
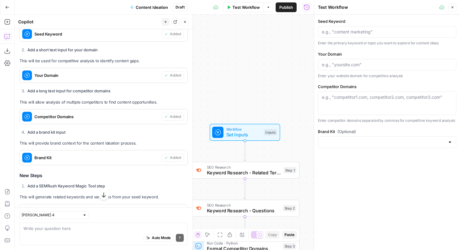
click at [341, 102] on div "e.g., "competitor1.com, competitor2.com, competitor3.com"" at bounding box center [387, 104] width 138 height 24
paste textarea "https://monday.com/"
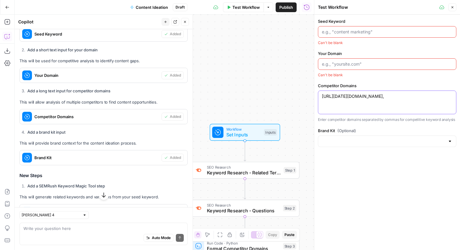
paste textarea "https://asana.com/"
paste textarea "https://clickup.com/"
paste textarea "https://trello.com/"
type textarea "https://monday.com/, https://asana.com/, https://clickup.com/, https://trello.c…"
click at [369, 34] on input "Seed Keyword" at bounding box center [387, 32] width 131 height 6
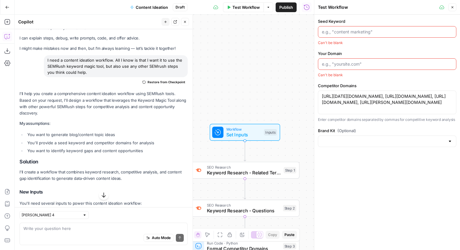
scroll to position [0, 0]
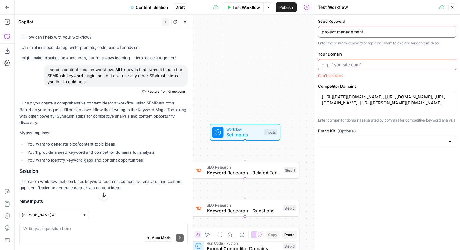
type input "project management"
click at [331, 64] on input "Your Domain" at bounding box center [387, 65] width 131 height 6
paste input "[DOMAIN_NAME]"
type input "[DOMAIN_NAME]"
click at [345, 138] on div at bounding box center [387, 143] width 138 height 12
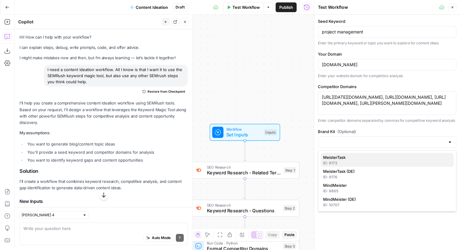
click at [345, 159] on span "MeisterTask" at bounding box center [386, 158] width 126 height 6
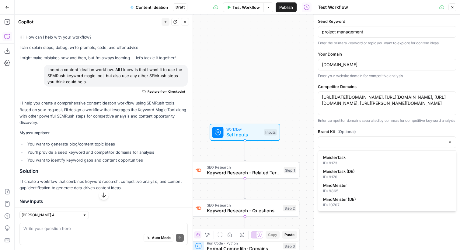
type input "MeisterTask"
click at [247, 7] on span "Test Workflow" at bounding box center [246, 7] width 27 height 6
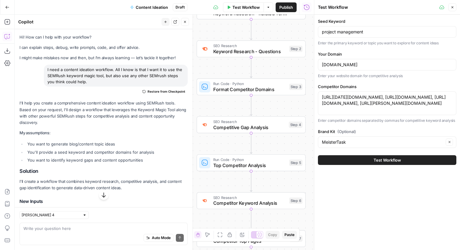
click at [345, 162] on button "Test Workflow" at bounding box center [387, 161] width 138 height 10
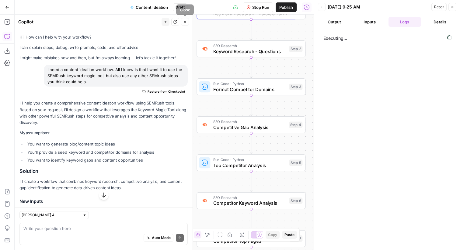
click at [186, 22] on icon "button" at bounding box center [185, 22] width 4 height 4
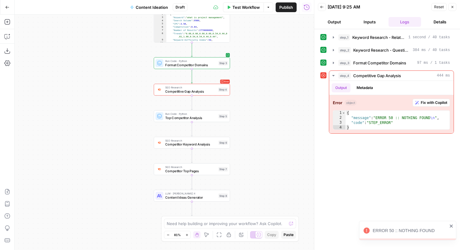
click at [184, 92] on span "Competitive Gap Analysis" at bounding box center [190, 91] width 51 height 5
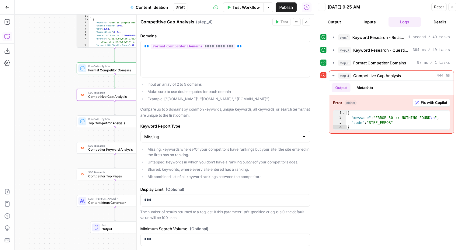
click at [9, 37] on icon "button" at bounding box center [7, 36] width 6 height 6
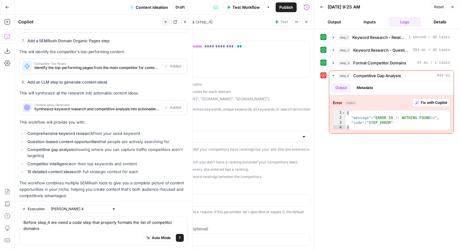
scroll to position [615, 0]
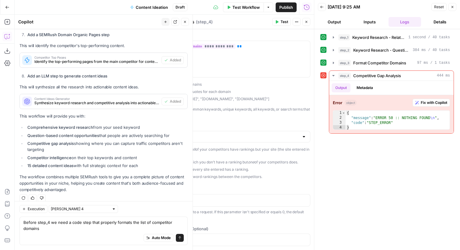
drag, startPoint x: 245, startPoint y: 97, endPoint x: 145, endPoint y: 100, distance: 99.5
click at [145, 100] on ul "Input an array of 2 to 5 domains Make sure to use double quotes for each domain…" at bounding box center [225, 92] width 170 height 20
copy li "Example: ["nike.com", "adidas.com", "reebok.com"]"
click at [86, 237] on div "Auto Mode Send" at bounding box center [103, 238] width 160 height 13
paste textarea "Example: ["nike.com", "adidas.com", "reebok.com"]"
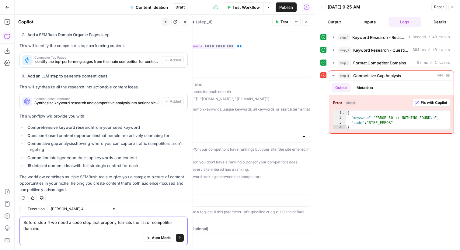
type textarea "Before step_4 we need a code step that properly formats the list of competitor …"
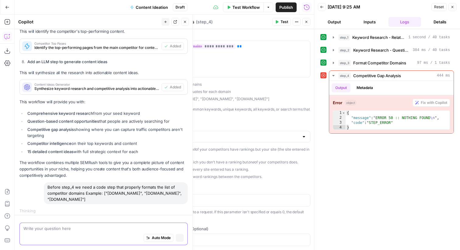
scroll to position [606, 0]
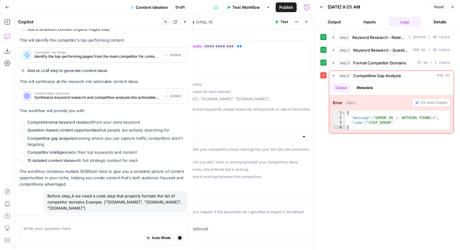
click at [305, 20] on icon "button" at bounding box center [307, 22] width 4 height 4
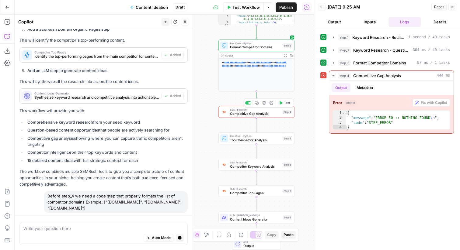
click at [230, 114] on span "Competitive Gap Analysis" at bounding box center [255, 113] width 51 height 5
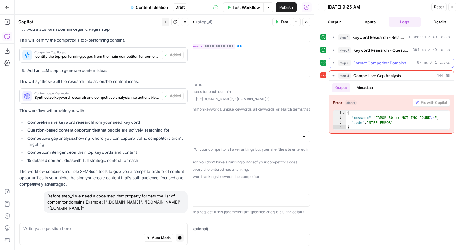
click at [365, 61] on span "Format Competitor Domains" at bounding box center [379, 63] width 53 height 6
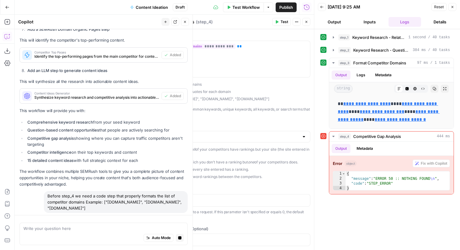
scroll to position [613, 0]
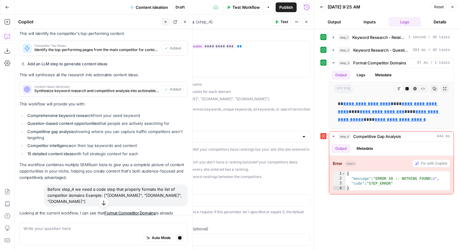
click at [309, 22] on button "Close" at bounding box center [307, 22] width 8 height 8
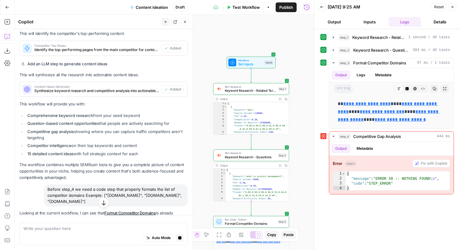
click at [269, 61] on div "Inputs" at bounding box center [268, 62] width 9 height 4
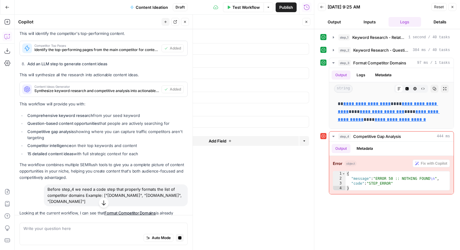
click at [306, 20] on icon "button" at bounding box center [307, 22] width 4 height 4
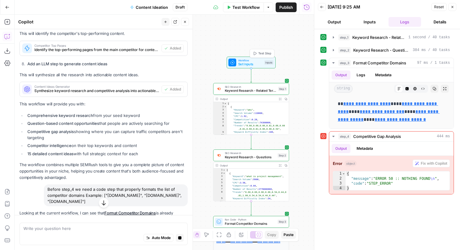
scroll to position [627, 0]
click at [255, 7] on span "Test Workflow" at bounding box center [246, 7] width 27 height 6
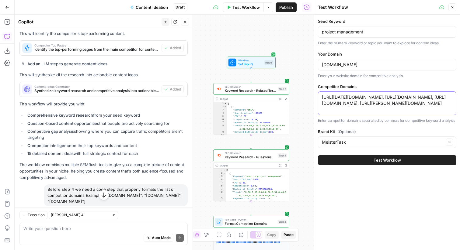
drag, startPoint x: 337, startPoint y: 97, endPoint x: 318, endPoint y: 95, distance: 19.4
click at [318, 95] on div "https://monday.com/, https://asana.com/, https://clickup.com/, https://trello.c…" at bounding box center [387, 104] width 138 height 24
click at [349, 97] on textarea "monday.com/, https://asana.com/, https://clickup.com/, https://trello.com/" at bounding box center [387, 100] width 131 height 12
drag, startPoint x: 365, startPoint y: 98, endPoint x: 351, endPoint y: 99, distance: 14.6
click at [351, 99] on textarea "monday.com, https://asana.com/, https://clickup.com/, https://trello.com/" at bounding box center [387, 100] width 131 height 12
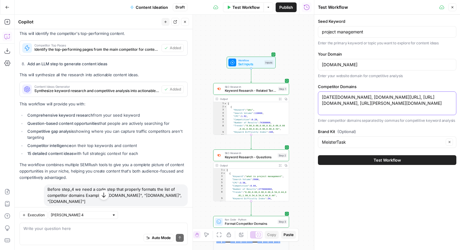
drag, startPoint x: 336, startPoint y: 104, endPoint x: 303, endPoint y: 104, distance: 32.6
click at [303, 104] on body "Meister New Home Browse Your Data Usage Flightpath Settings Recent Grids Articl…" at bounding box center [230, 125] width 460 height 250
drag, startPoint x: 443, startPoint y: 100, endPoint x: 419, endPoint y: 98, distance: 23.6
click at [419, 98] on div "monday.com, asana.com/, https://clickup.com/, https:// monday.com, asana.com/, …" at bounding box center [387, 104] width 138 height 24
drag, startPoint x: 419, startPoint y: 98, endPoint x: 443, endPoint y: 96, distance: 23.5
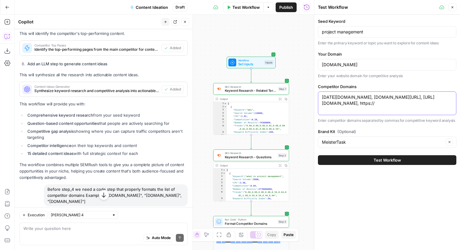
click at [443, 96] on textarea "monday.com, asana.com/, https://clickup.com/, https://" at bounding box center [387, 100] width 131 height 12
paste textarea "trello.com"
drag, startPoint x: 414, startPoint y: 98, endPoint x: 391, endPoint y: 99, distance: 23.1
click at [391, 99] on textarea "monday.com, asana.com/, https://clickup.com/, trello.com" at bounding box center [387, 100] width 131 height 12
drag, startPoint x: 392, startPoint y: 98, endPoint x: 376, endPoint y: 100, distance: 16.2
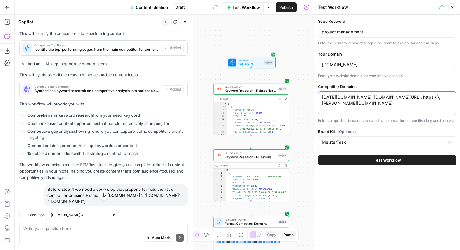
click at [376, 100] on textarea "monday.com, asana.com/, https:///, trello.com" at bounding box center [387, 100] width 131 height 12
paste textarea "clickup.com"
click at [373, 98] on textarea "monday.com, asana.com/, clickup.com, trello.com" at bounding box center [387, 100] width 131 height 12
type textarea "monday.com, asana.com, clickup.com, trello.com"
click at [371, 162] on button "Test Workflow" at bounding box center [387, 161] width 138 height 10
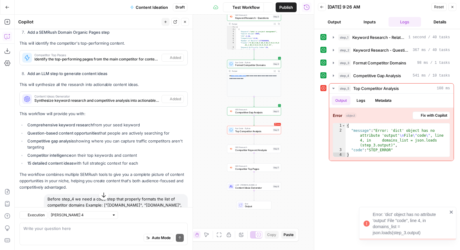
scroll to position [627, 0]
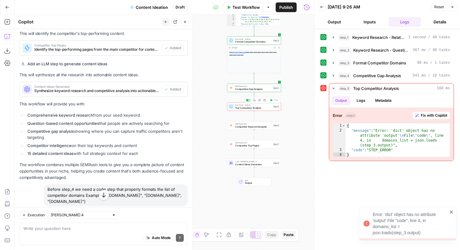
click at [275, 109] on div "Run Code · Python Top Competitor Analysis Step 5 Copy step Delete step Add Note…" at bounding box center [253, 107] width 51 height 6
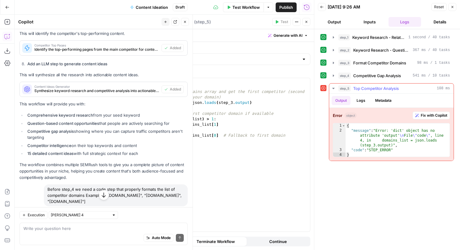
click at [422, 117] on span "Fix with Copilot" at bounding box center [434, 115] width 26 height 5
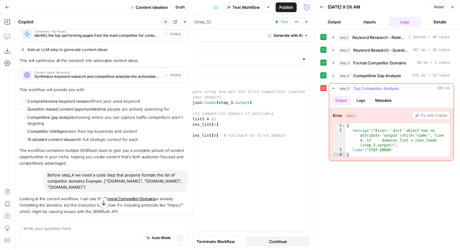
scroll to position [613, 0]
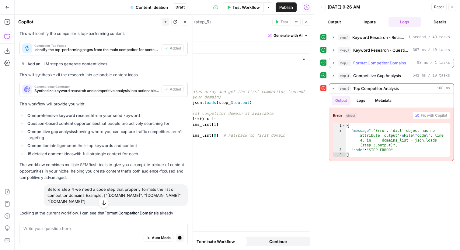
click at [383, 62] on span "Format Competitor Domains" at bounding box center [379, 63] width 53 height 6
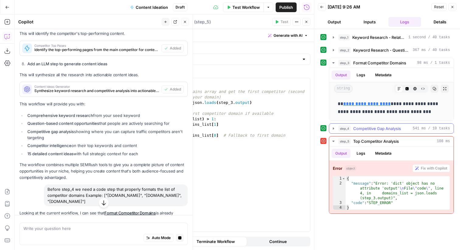
click at [400, 129] on span "Competitive Gap Analysis" at bounding box center [377, 129] width 48 height 6
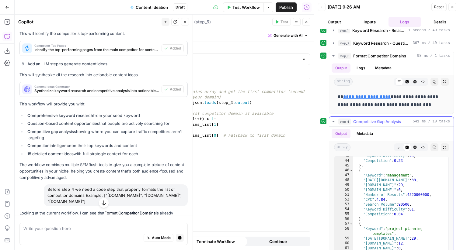
scroll to position [208, 0]
click at [309, 20] on button "Close" at bounding box center [307, 22] width 8 height 8
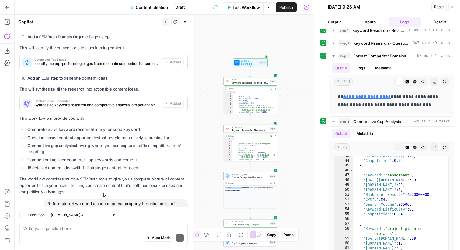
scroll to position [627, 0]
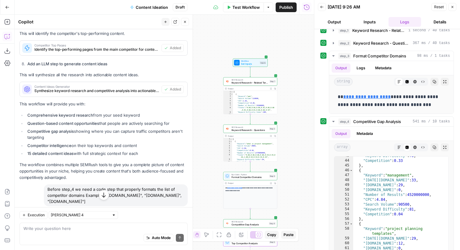
click at [246, 6] on span "Test Workflow" at bounding box center [246, 7] width 27 height 6
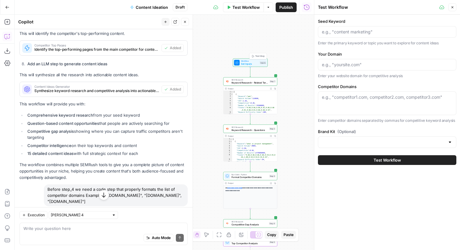
click at [261, 55] on span "Test Step" at bounding box center [259, 56] width 9 height 3
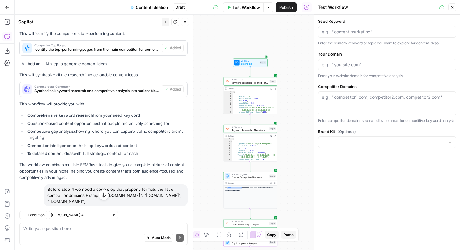
click at [344, 105] on div "e.g., "competitor1.com, competitor2.com, competitor3.com"" at bounding box center [387, 104] width 138 height 24
paste textarea "clickup.com"
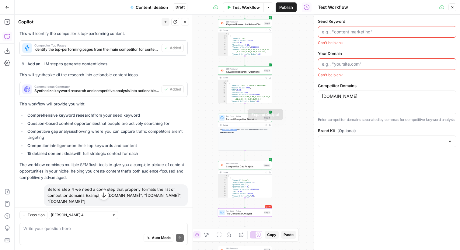
click at [270, 125] on icon "button" at bounding box center [270, 125] width 2 height 2
click at [350, 102] on div "clickup.com clickup.com" at bounding box center [387, 103] width 138 height 24
paste textarea "["www.meistertask.com", "monday.com", "asana.com", "clickup.com", "trello.com"]"
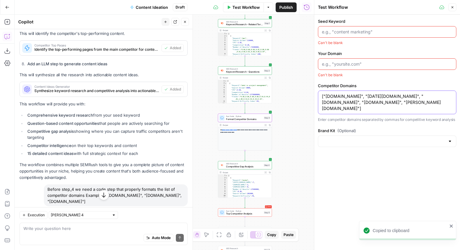
drag, startPoint x: 338, startPoint y: 99, endPoint x: 309, endPoint y: 99, distance: 28.6
click at [309, 99] on body "Copied to clipboard Meister New Home Browse Your Data Usage Flightpath Settings…" at bounding box center [230, 125] width 460 height 250
click at [309, 99] on div "Workflow Set Inputs Inputs SEO Research Keyword Research - Related Terms Step 1…" at bounding box center [164, 133] width 299 height 236
drag, startPoint x: 338, startPoint y: 98, endPoint x: 316, endPoint y: 98, distance: 21.9
click at [316, 98] on div "Test Workflow Close Seed Keyword Can't be blank Your Domain Can't be blank Comp…" at bounding box center [387, 125] width 146 height 250
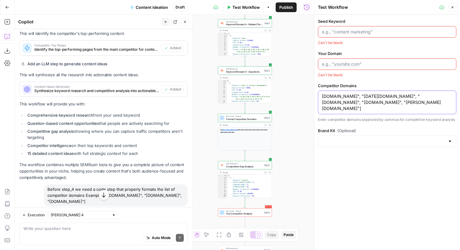
click at [356, 98] on textarea "meistertask.com", "monday.com", "asana.com", "clickup.com", "trello.com"]" at bounding box center [387, 102] width 131 height 18
click at [359, 96] on textarea "meistertask.com, "monday.com", "asana.com", "clickup.com", "trello.com"]" at bounding box center [387, 102] width 131 height 18
click at [385, 97] on textarea "meistertask.com, monday.com", "asana.com", "clickup.com", "trello.com"]" at bounding box center [387, 102] width 131 height 18
click at [410, 96] on textarea "meistertask.com, monday.com, asana.com", "clickup.com", "trello.com"]" at bounding box center [387, 99] width 131 height 12
click at [413, 97] on textarea "meistertask.com, monday.com, asana.com, "clickup.com", "trello.com"]" at bounding box center [387, 99] width 131 height 12
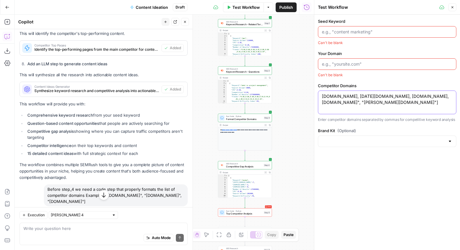
click at [436, 98] on textarea "meistertask.com, monday.com, asana.com, clickup.com", "trello.com"]" at bounding box center [387, 99] width 131 height 12
click at [352, 103] on textarea "meistertask.com, monday.com, asana.com, clickup.com, "trello.com"]" at bounding box center [387, 99] width 131 height 12
click at [324, 103] on textarea "meistertask.com, monday.com, asana.com, clickup.com, "trello.com" at bounding box center [387, 99] width 131 height 12
type textarea "meistertask.com, monday.com, asana.com, clickup.com, trello.com"
click at [386, 64] on input "Your Domain" at bounding box center [387, 64] width 131 height 6
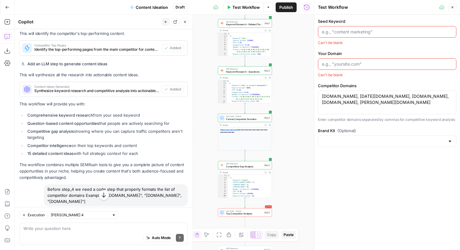
paste input "[DOMAIN_NAME]"
click at [345, 31] on input "Seed Keyword" at bounding box center [387, 32] width 131 height 6
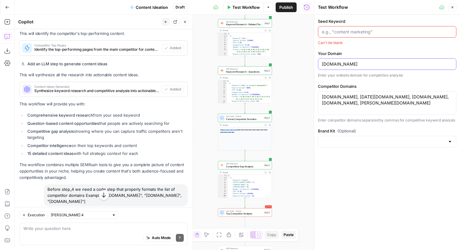
drag, startPoint x: 334, startPoint y: 62, endPoint x: 311, endPoint y: 62, distance: 23.7
click at [311, 62] on body "Meister New Home Browse Your Data Usage Flightpath Settings Recent Grids Articl…" at bounding box center [230, 125] width 460 height 250
click at [334, 65] on input "[DOMAIN_NAME]" at bounding box center [387, 64] width 131 height 6
drag, startPoint x: 334, startPoint y: 64, endPoint x: 321, endPoint y: 64, distance: 13.1
click at [321, 64] on div "[DOMAIN_NAME]" at bounding box center [387, 64] width 138 height 12
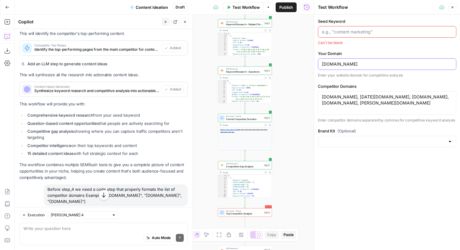
type input "meistertask.com"
drag, startPoint x: 358, startPoint y: 98, endPoint x: 316, endPoint y: 97, distance: 42.0
click at [316, 97] on div "Test Workflow Close Seed Keyword Can't be blank Your Domain meistertask.com Ent…" at bounding box center [387, 125] width 146 height 250
type textarea "monday.com, asana.com, clickup.com, trello.com"
click at [356, 36] on div at bounding box center [387, 32] width 138 height 12
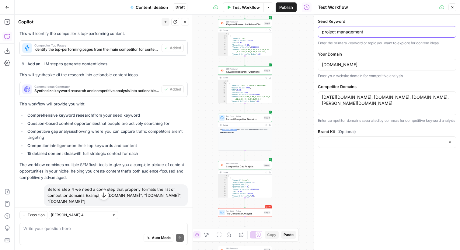
type input "project management"
click at [357, 140] on input "Brand Kit (Optional)" at bounding box center [383, 142] width 123 height 6
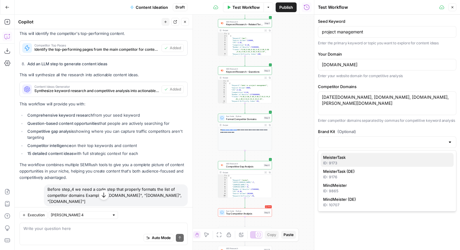
click at [356, 157] on span "MeisterTask" at bounding box center [386, 158] width 126 height 6
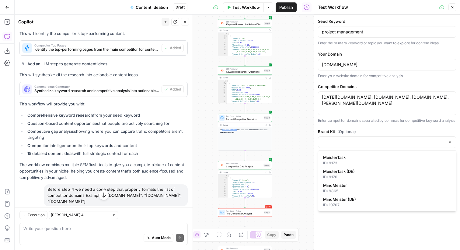
type input "MeisterTask"
click at [240, 8] on span "Test Workflow" at bounding box center [246, 7] width 27 height 6
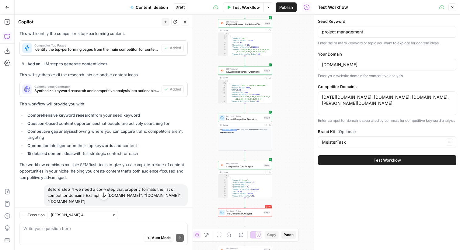
click at [348, 160] on button "Test Workflow" at bounding box center [387, 161] width 138 height 10
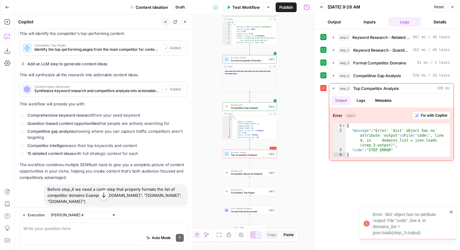
scroll to position [828, 0]
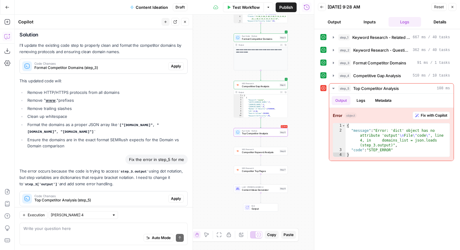
click at [176, 196] on span "Apply" at bounding box center [176, 198] width 10 height 5
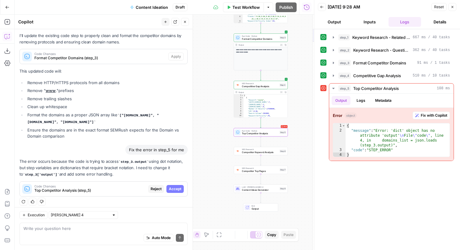
scroll to position [819, 0]
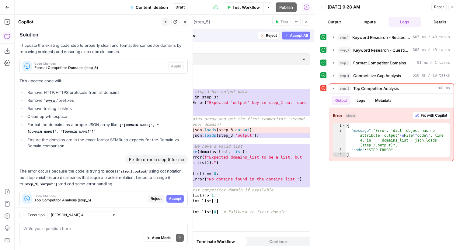
click at [292, 38] on span "Accept All" at bounding box center [299, 35] width 18 height 5
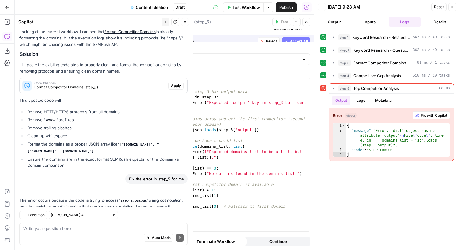
scroll to position [848, 0]
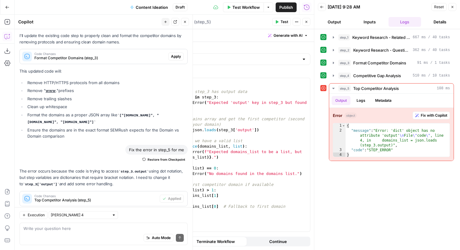
click at [283, 22] on span "Test" at bounding box center [285, 21] width 8 height 5
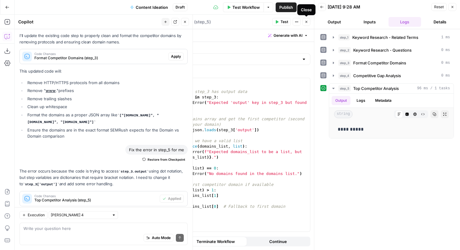
click at [309, 24] on button "Close" at bounding box center [307, 22] width 8 height 8
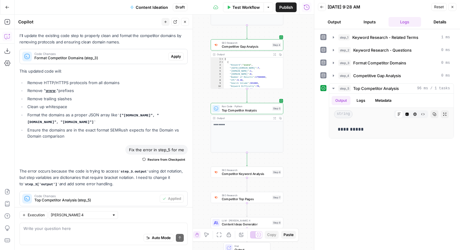
click at [252, 5] on span "Test Workflow" at bounding box center [246, 7] width 27 height 6
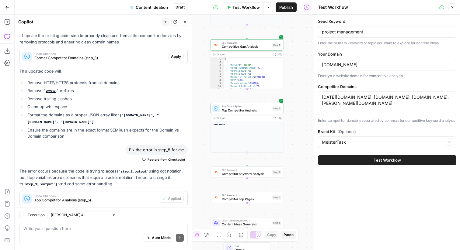
click at [338, 160] on button "Test Workflow" at bounding box center [387, 161] width 138 height 10
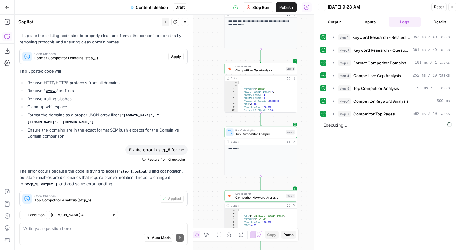
click at [103, 233] on div "Auto Mode Send" at bounding box center [103, 238] width 160 height 13
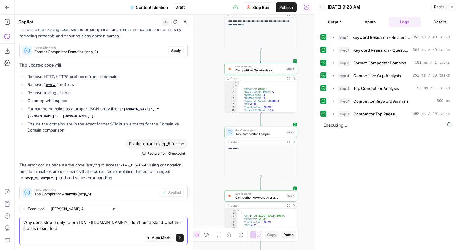
type textarea "Why does step_5 only return monday.com? I don't understand what the step is mea…"
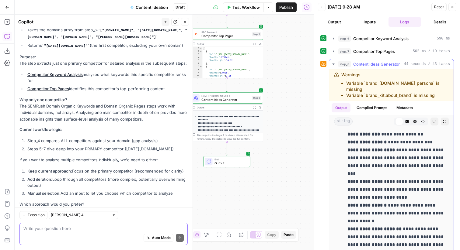
scroll to position [2370, 0]
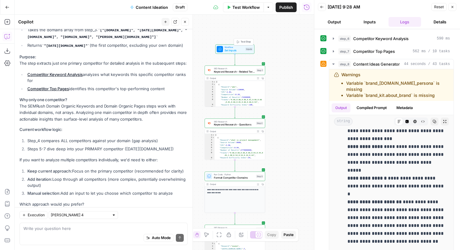
drag, startPoint x: 247, startPoint y: 38, endPoint x: 245, endPoint y: 41, distance: 3.3
click at [245, 41] on span "Test Step" at bounding box center [246, 42] width 10 height 4
click at [244, 49] on div "Inputs" at bounding box center [247, 48] width 7 height 4
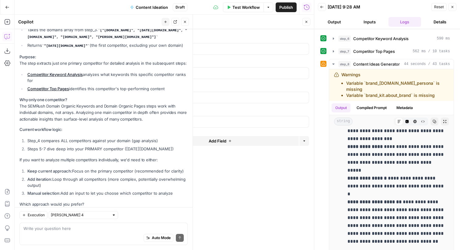
click at [306, 23] on icon "button" at bounding box center [307, 22] width 4 height 4
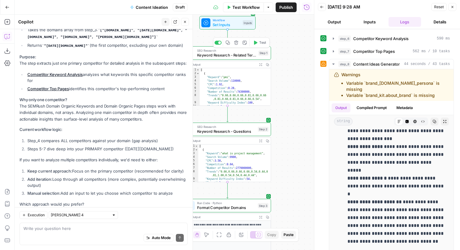
click at [247, 57] on span "Keyword Research - Related Terms" at bounding box center [226, 54] width 59 height 5
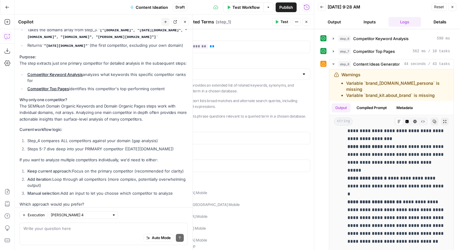
click at [186, 22] on icon "button" at bounding box center [185, 22] width 4 height 4
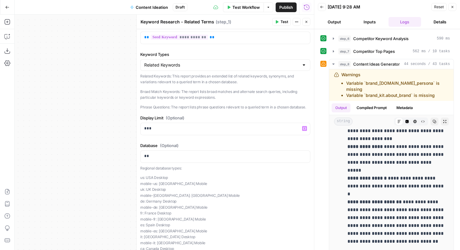
scroll to position [0, 0]
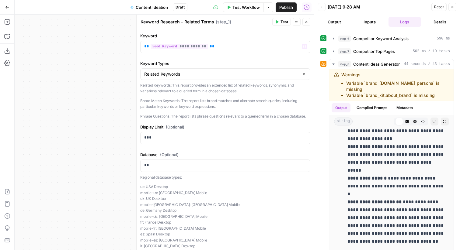
click at [306, 19] on button "Close" at bounding box center [307, 22] width 8 height 8
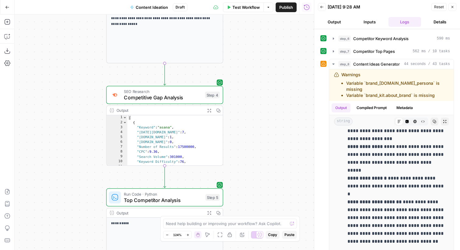
click at [189, 99] on span "Competitive Gap Analysis" at bounding box center [163, 98] width 78 height 8
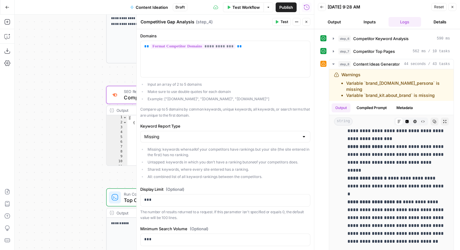
click at [453, 7] on icon "button" at bounding box center [453, 7] width 2 height 2
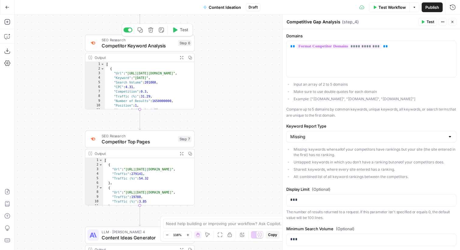
click at [184, 49] on div "SEO Research Competitor Keyword Analysis Step 6 Copy step Delete step Add Note …" at bounding box center [139, 43] width 104 height 12
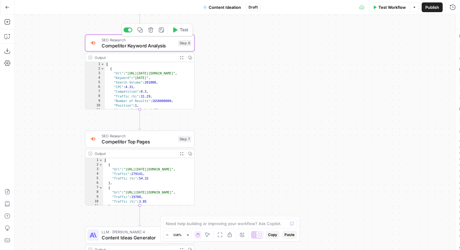
type textarea "Competitor Keyword Analysis"
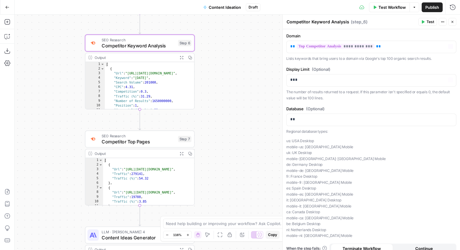
scroll to position [17, 0]
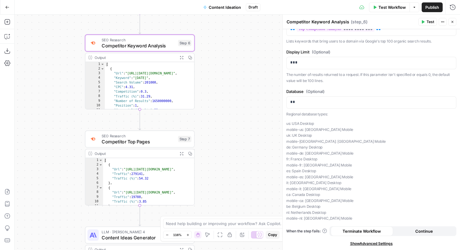
click at [452, 20] on icon "button" at bounding box center [453, 22] width 4 height 4
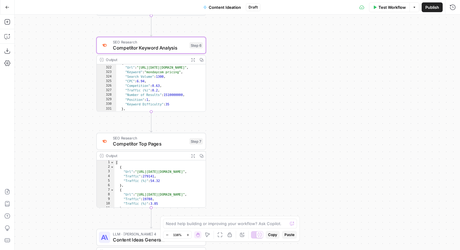
scroll to position [1305, 0]
click at [157, 74] on div "{ "Url" : "https://monday.com/pricing" , "Keyword" : "mondaycom pricing" , "Sea…" at bounding box center [161, 89] width 90 height 57
click at [157, 72] on div "{ "Url" : "https://monday.com/pricing" , "Keyword" : "mondaycom pricing" , "Sea…" at bounding box center [161, 89] width 90 height 57
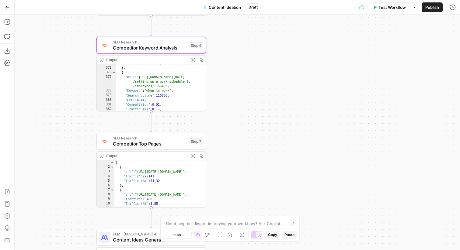
scroll to position [1525, 0]
drag, startPoint x: 151, startPoint y: 88, endPoint x: 163, endPoint y: 86, distance: 12.0
click at [163, 86] on div "} , { "Url" : "https://community.monday.com/t /setting-up-a-work-schedule-for -…" at bounding box center [161, 91] width 90 height 57
type textarea "**********"
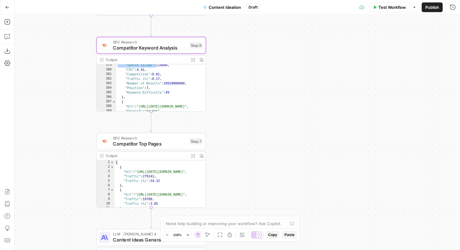
scroll to position [1548, 0]
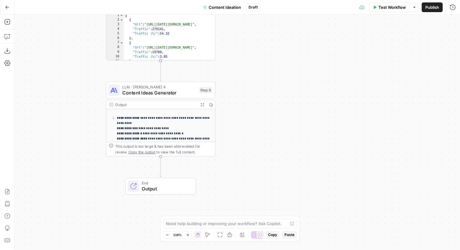
click at [193, 93] on span "Content Ideas Generator" at bounding box center [159, 92] width 74 height 7
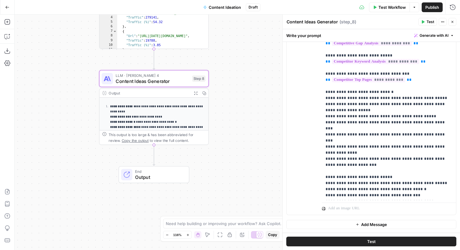
scroll to position [12, 0]
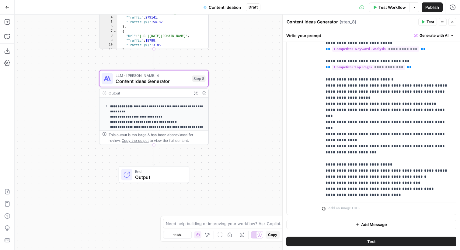
click at [453, 8] on div "Close" at bounding box center [448, 10] width 10 height 6
click at [453, 5] on icon "button" at bounding box center [453, 7] width 6 height 6
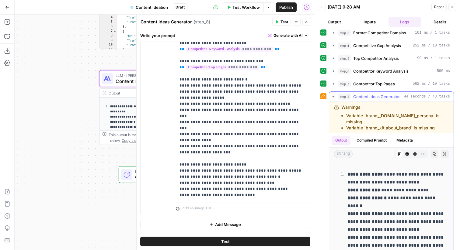
scroll to position [63, 0]
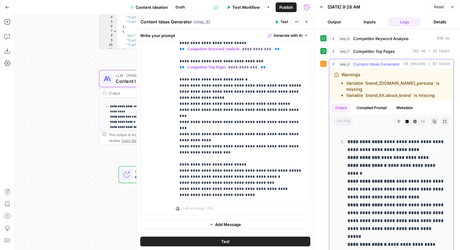
drag, startPoint x: 351, startPoint y: 141, endPoint x: 385, endPoint y: 145, distance: 34.7
click at [385, 145] on p "**********" at bounding box center [397, 229] width 98 height 182
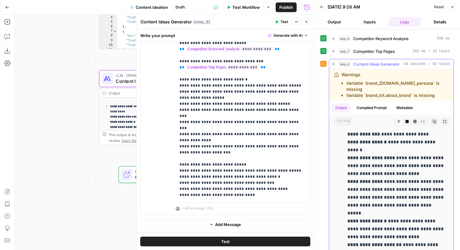
scroll to position [23, 0]
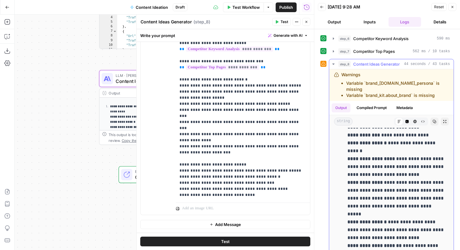
drag, startPoint x: 358, startPoint y: 153, endPoint x: 393, endPoint y: 179, distance: 43.3
click at [393, 179] on p "**********" at bounding box center [397, 207] width 98 height 182
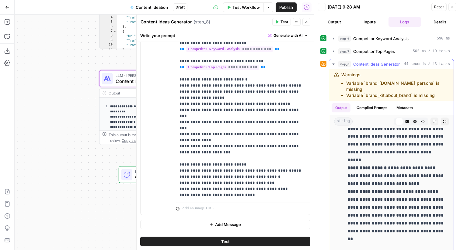
scroll to position [67, 0]
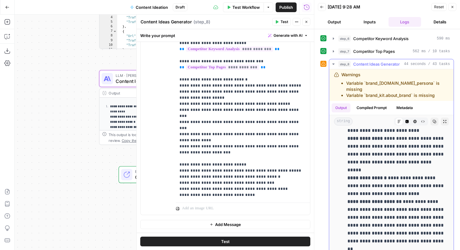
drag, startPoint x: 373, startPoint y: 142, endPoint x: 423, endPoint y: 182, distance: 63.7
click at [423, 182] on p "**********" at bounding box center [397, 163] width 98 height 182
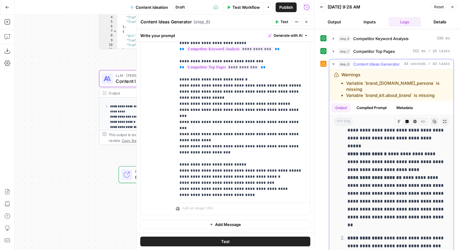
scroll to position [97, 0]
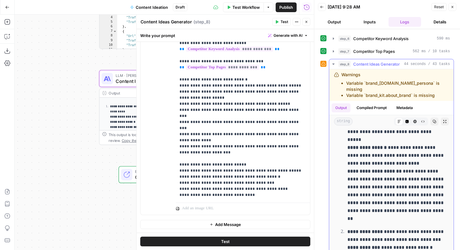
drag, startPoint x: 347, startPoint y: 165, endPoint x: 408, endPoint y: 203, distance: 72.0
click at [408, 203] on li "**********" at bounding box center [396, 132] width 100 height 182
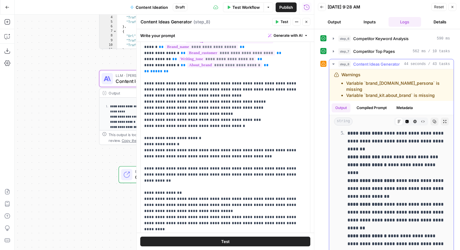
scroll to position [713, 0]
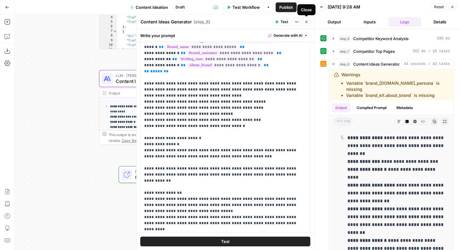
drag, startPoint x: 309, startPoint y: 23, endPoint x: 312, endPoint y: 17, distance: 6.8
click at [312, 17] on body "Meister New Home Browse Your Data Usage Flightpath Settings Recent Grids Articl…" at bounding box center [230, 125] width 460 height 250
click at [281, 8] on span "Publish" at bounding box center [286, 7] width 14 height 6
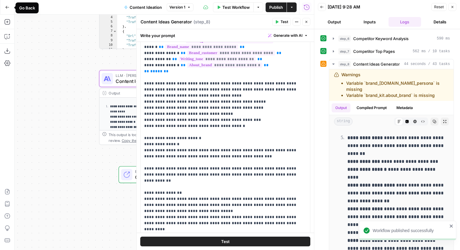
click at [9, 8] on button "Go Back" at bounding box center [7, 7] width 11 height 11
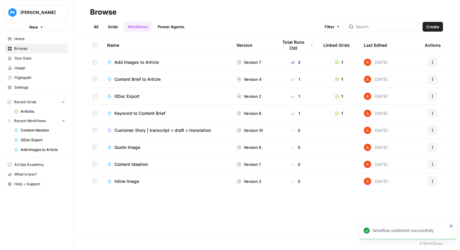
click at [110, 24] on link "Grids" at bounding box center [112, 27] width 17 height 10
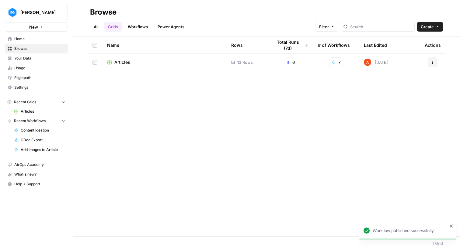
click at [420, 26] on button "Create" at bounding box center [430, 27] width 26 height 10
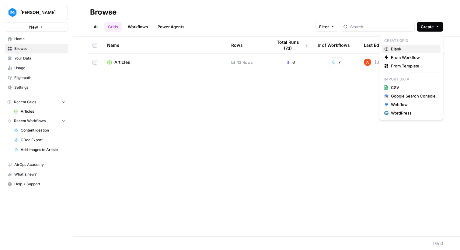
click at [408, 48] on span "Blank" at bounding box center [413, 49] width 45 height 6
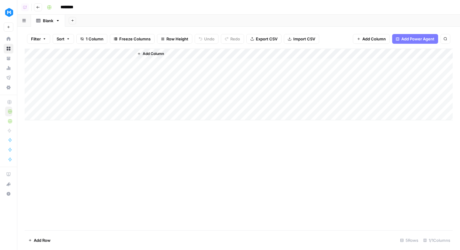
click at [66, 5] on input "********" at bounding box center [75, 7] width 34 height 10
type input "**********"
click at [71, 47] on div "Filter Sort 1 Column Freeze Columns Row Height Undo Redo Export CSV Import CSV …" at bounding box center [239, 38] width 428 height 19
click at [71, 57] on div "Add Column" at bounding box center [239, 85] width 428 height 72
click at [75, 71] on input "Title" at bounding box center [82, 68] width 62 height 6
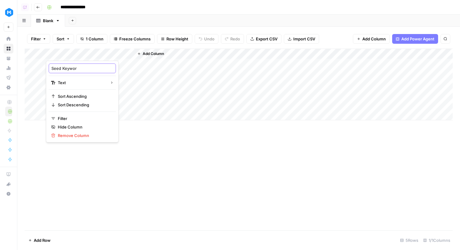
type input "Seed Keyword"
click at [51, 21] on div "Blank" at bounding box center [48, 21] width 10 height 6
click at [112, 65] on div "Add Column" at bounding box center [239, 85] width 428 height 72
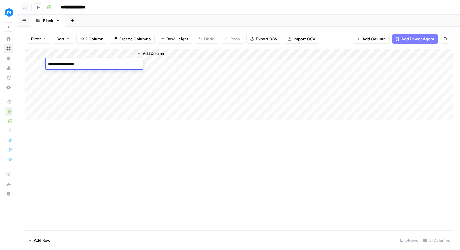
type textarea "**********"
click at [153, 54] on span "Add Column" at bounding box center [153, 53] width 21 height 5
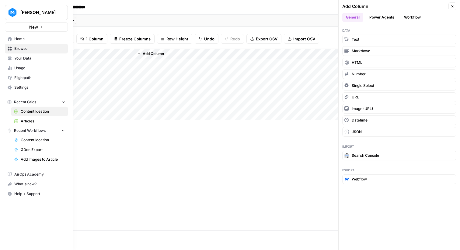
click at [14, 55] on link "Your Data" at bounding box center [36, 59] width 63 height 10
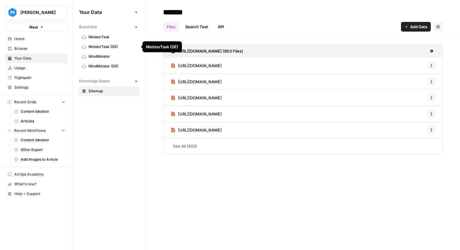
click at [122, 48] on span "MeisterTask (DE)" at bounding box center [113, 46] width 48 height 5
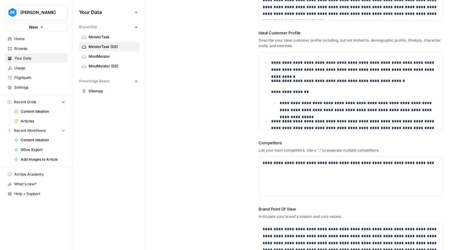
scroll to position [132, 0]
click at [205, 130] on div "**********" at bounding box center [303, 103] width 280 height 422
click at [421, 166] on p "**********" at bounding box center [351, 163] width 177 height 7
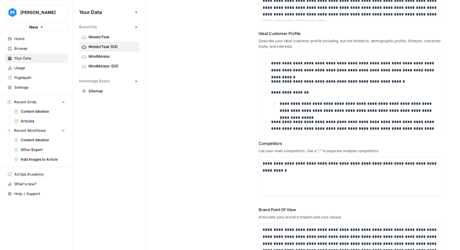
click at [42, 51] on span "Browse" at bounding box center [39, 48] width 51 height 5
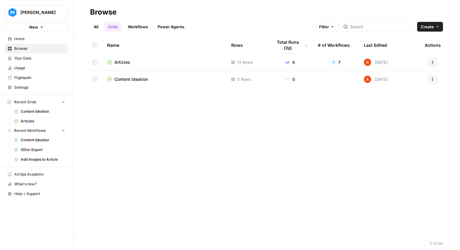
click at [128, 61] on span "Articles" at bounding box center [122, 62] width 16 height 6
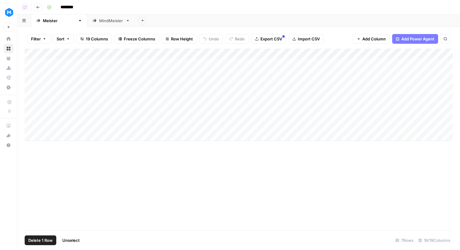
click at [30, 127] on div "Add Column" at bounding box center [239, 95] width 428 height 93
click at [29, 126] on div "Add Column" at bounding box center [239, 95] width 428 height 93
click at [299, 53] on div "Add Column" at bounding box center [239, 95] width 428 height 93
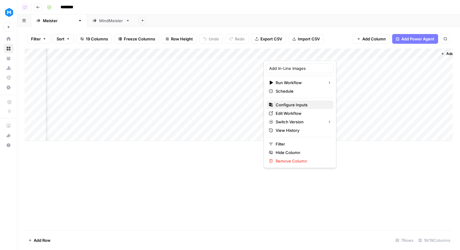
click at [289, 107] on span "Configure Inputs" at bounding box center [302, 105] width 53 height 6
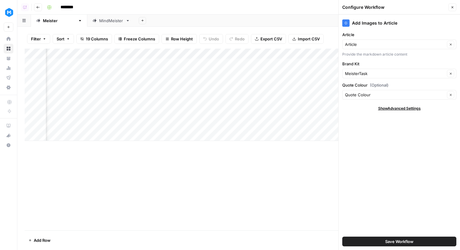
click at [453, 5] on button "Close" at bounding box center [453, 7] width 8 height 8
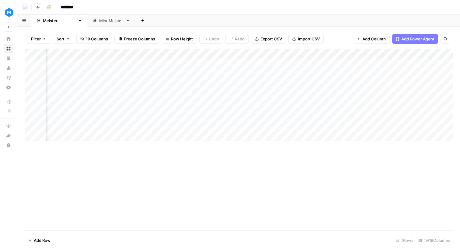
scroll to position [0, 414]
click at [378, 52] on div "Add Column" at bounding box center [239, 95] width 428 height 93
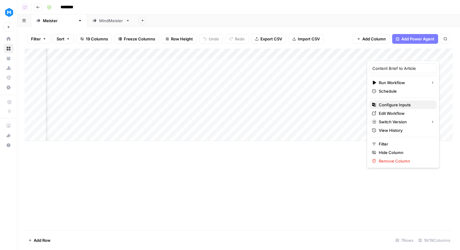
click at [384, 105] on span "Configure Inputs" at bounding box center [405, 105] width 53 height 6
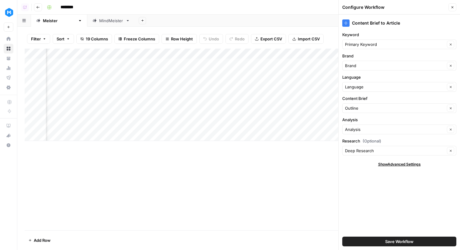
scroll to position [0, 527]
click at [452, 9] on icon "button" at bounding box center [453, 7] width 4 height 4
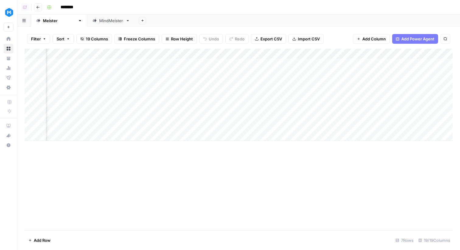
click at [278, 53] on div "Add Column" at bounding box center [239, 95] width 428 height 93
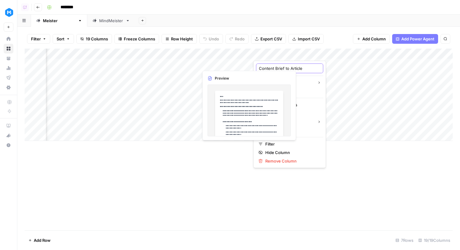
drag, startPoint x: 284, startPoint y: 67, endPoint x: 258, endPoint y: 68, distance: 25.6
click at [258, 68] on div "Content Brief to Article" at bounding box center [289, 69] width 67 height 10
type input "Outline to Article"
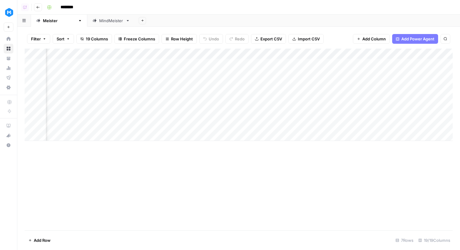
click at [205, 205] on div "Add Column" at bounding box center [239, 140] width 428 height 182
click at [3, 93] on nav "Home Browse Your Data Usage Flightpath Settings" at bounding box center [8, 63] width 17 height 63
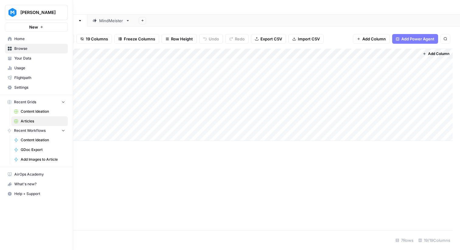
click at [18, 89] on span "Settings" at bounding box center [39, 87] width 51 height 5
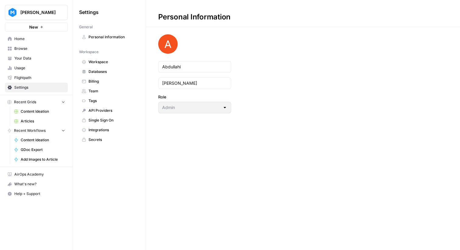
click at [107, 132] on span "Integrations" at bounding box center [113, 130] width 48 height 5
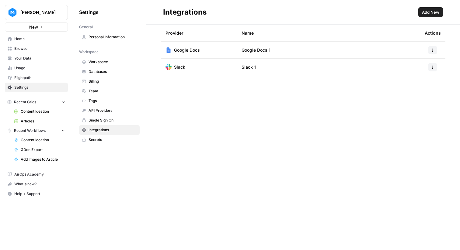
click at [429, 14] on span "Add New" at bounding box center [430, 12] width 17 height 6
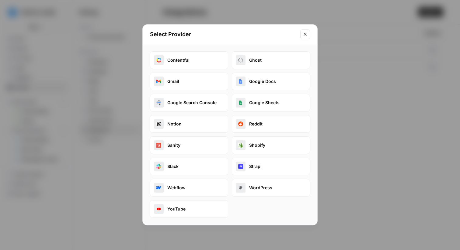
click at [11, 69] on div "Select Provider Contentful Ghost Gmail Google Docs Google Search Console Google…" at bounding box center [230, 125] width 460 height 250
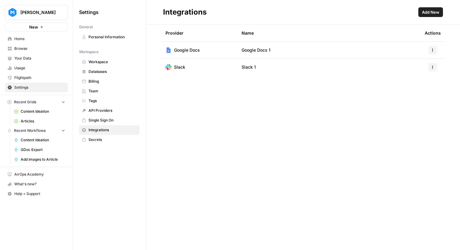
drag, startPoint x: 37, startPoint y: 48, endPoint x: 198, endPoint y: 2, distance: 167.7
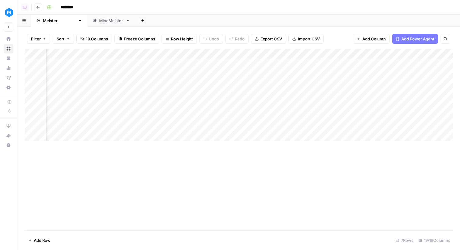
scroll to position [0, 700]
click at [375, 54] on div "Add Column" at bounding box center [239, 95] width 428 height 93
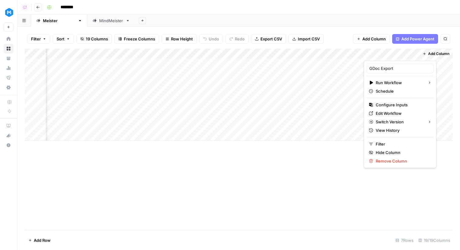
click at [310, 225] on div "Add Column" at bounding box center [239, 140] width 428 height 182
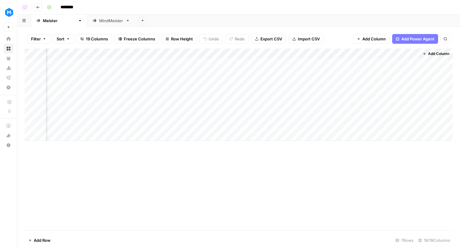
click at [396, 125] on div "Add Column" at bounding box center [239, 95] width 428 height 93
click at [406, 124] on div "Add Column" at bounding box center [239, 95] width 428 height 93
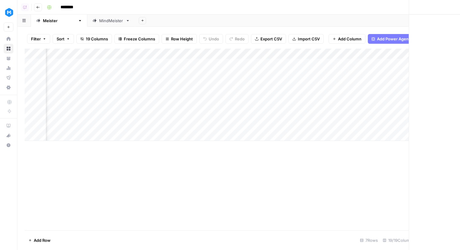
scroll to position [0, 695]
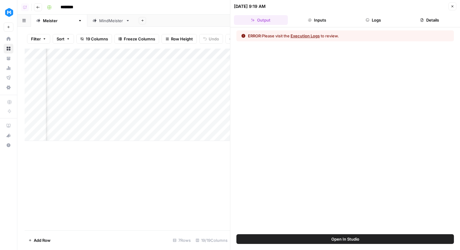
click at [376, 22] on button "Logs" at bounding box center [374, 20] width 54 height 10
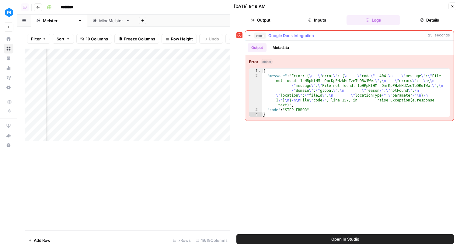
type textarea "**********"
drag, startPoint x: 359, startPoint y: 87, endPoint x: 432, endPoint y: 88, distance: 73.0
click at [432, 88] on div "{ "message" : "Error: { \n \" error \" : { \n \" code \" : 404, \n \" message \…" at bounding box center [356, 98] width 188 height 58
click at [454, 4] on button "Close" at bounding box center [453, 6] width 8 height 8
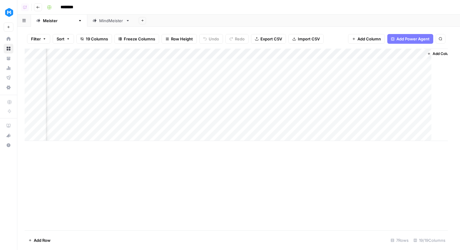
scroll to position [0, 693]
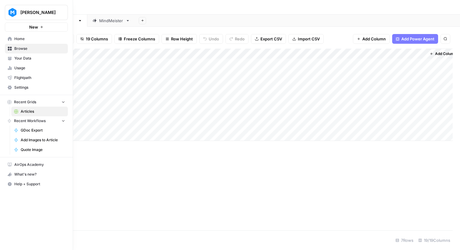
click at [39, 54] on link "Your Data" at bounding box center [36, 59] width 63 height 10
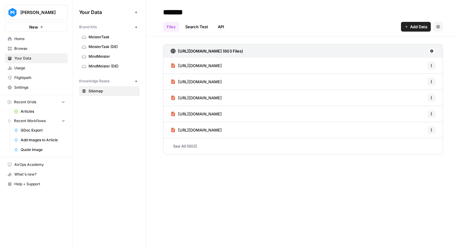
click at [101, 39] on span "MeisterTask" at bounding box center [113, 36] width 48 height 5
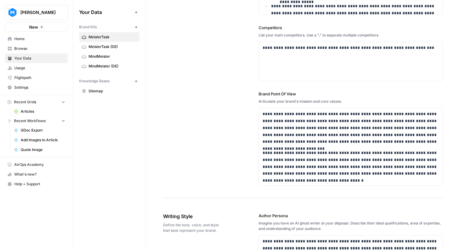
scroll to position [244, 0]
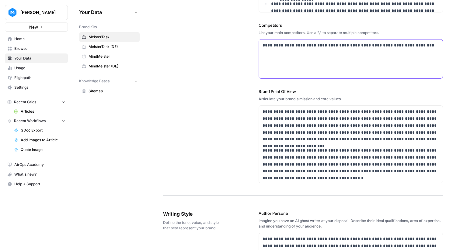
click at [306, 58] on div "**********" at bounding box center [351, 59] width 184 height 39
click at [285, 61] on div "**********" at bounding box center [351, 59] width 184 height 39
drag, startPoint x: 343, startPoint y: 45, endPoint x: 264, endPoint y: 41, distance: 79.5
click at [264, 41] on div "**********" at bounding box center [351, 59] width 184 height 39
copy p "**********"
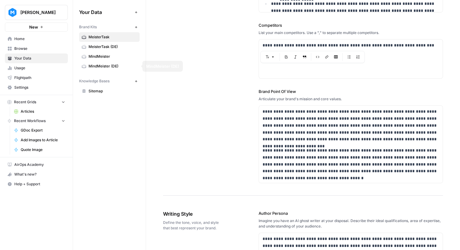
click at [55, 41] on span "Home" at bounding box center [39, 38] width 51 height 5
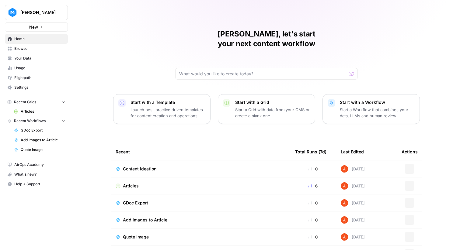
click at [46, 47] on span "Browse" at bounding box center [39, 48] width 51 height 5
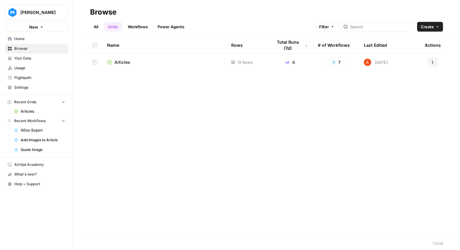
click at [126, 61] on span "Articles" at bounding box center [122, 62] width 16 height 6
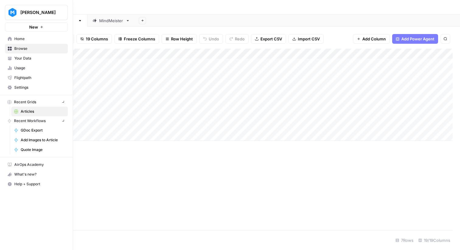
click at [12, 61] on link "Your Data" at bounding box center [36, 59] width 63 height 10
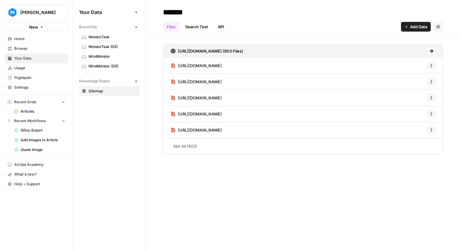
click at [113, 33] on link "MeisterTask" at bounding box center [109, 37] width 61 height 10
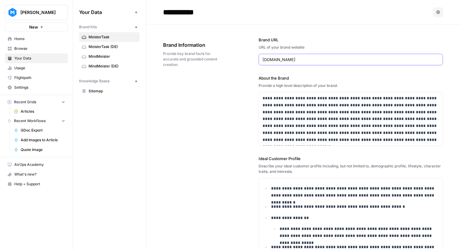
click at [281, 61] on input "www.meistertask.com" at bounding box center [351, 60] width 177 height 6
click at [59, 37] on span "Home" at bounding box center [39, 38] width 51 height 5
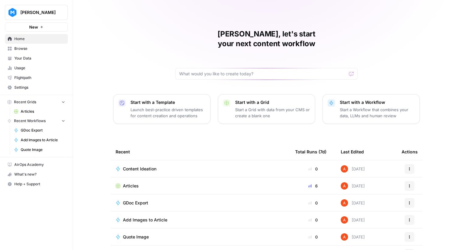
click at [63, 54] on link "Your Data" at bounding box center [36, 59] width 63 height 10
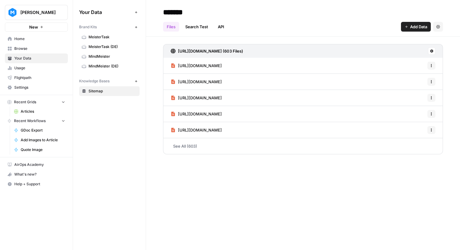
click at [45, 41] on span "Home" at bounding box center [39, 38] width 51 height 5
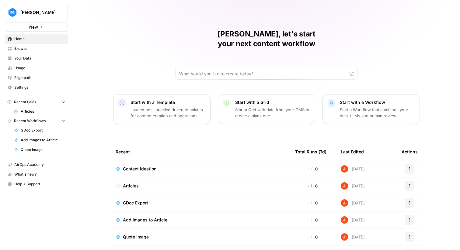
scroll to position [30, 0]
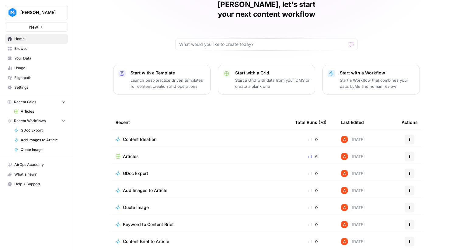
click at [127, 152] on td "Articles" at bounding box center [201, 156] width 180 height 17
click at [127, 148] on td "Articles" at bounding box center [201, 156] width 180 height 17
click at [135, 154] on span "Articles" at bounding box center [131, 157] width 16 height 6
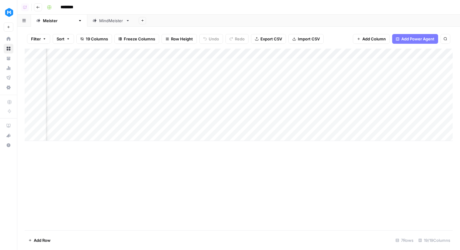
scroll to position [0, 700]
click at [356, 126] on div "Add Column" at bounding box center [239, 95] width 428 height 93
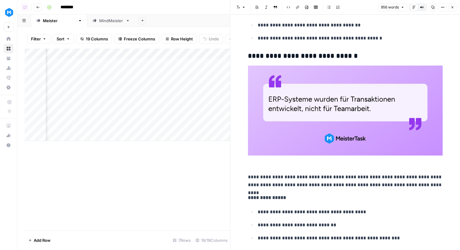
scroll to position [417, 0]
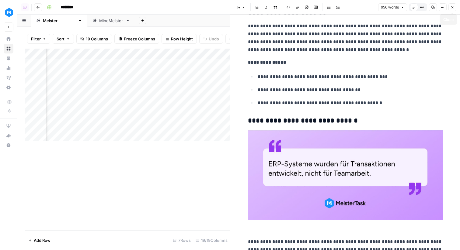
click at [453, 8] on icon "button" at bounding box center [453, 7] width 2 height 2
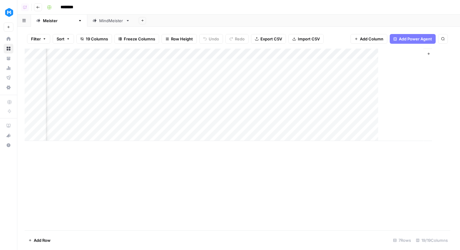
scroll to position [0, 693]
click at [296, 56] on div "Add Column" at bounding box center [239, 95] width 428 height 93
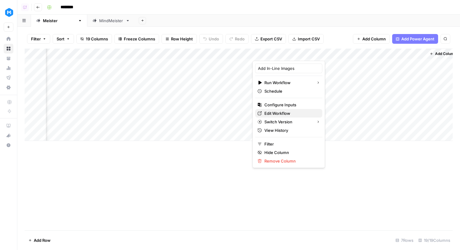
click at [283, 116] on span "Edit Workflow" at bounding box center [290, 113] width 53 height 6
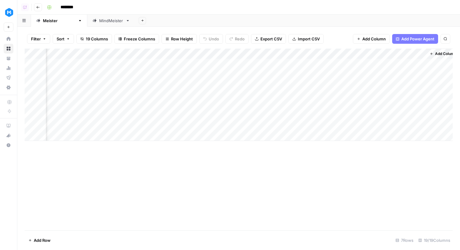
scroll to position [0, 700]
click at [404, 126] on div "Add Column" at bounding box center [239, 95] width 428 height 93
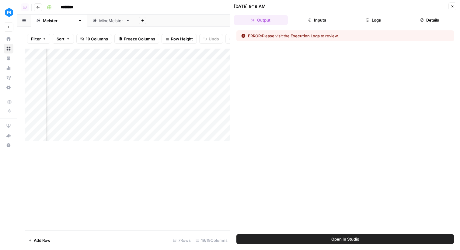
click at [380, 21] on button "Logs" at bounding box center [374, 20] width 54 height 10
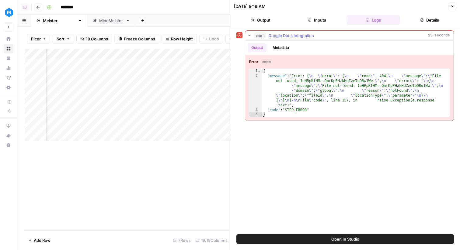
type textarea "**********"
drag, startPoint x: 300, startPoint y: 81, endPoint x: 373, endPoint y: 81, distance: 72.4
click at [373, 81] on div "{ "message" : "Error: { \n \" error \" : { \n \" code \" : 404, \n \" message \…" at bounding box center [356, 98] width 188 height 58
click at [447, 5] on div "08/19/25 at 9:19 AM Close" at bounding box center [345, 6] width 222 height 8
click at [451, 5] on icon "button" at bounding box center [453, 7] width 4 height 4
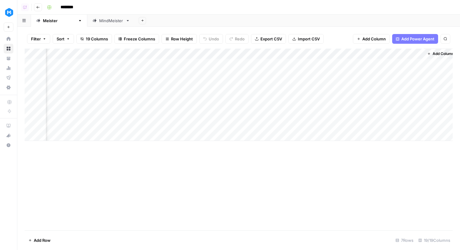
scroll to position [0, 693]
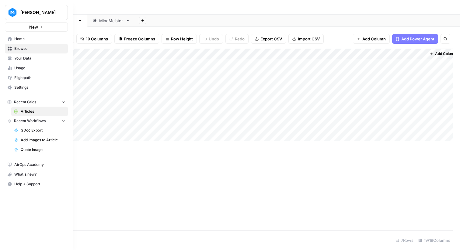
click at [20, 85] on span "Settings" at bounding box center [39, 87] width 51 height 5
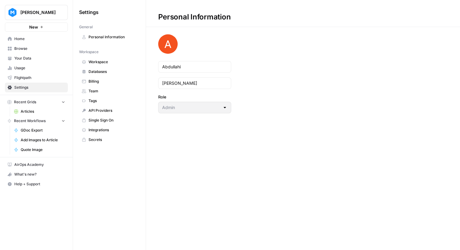
click at [34, 74] on link "Flightpath" at bounding box center [36, 78] width 63 height 10
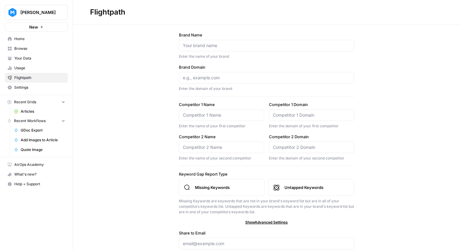
click at [36, 89] on span "Settings" at bounding box center [39, 87] width 51 height 5
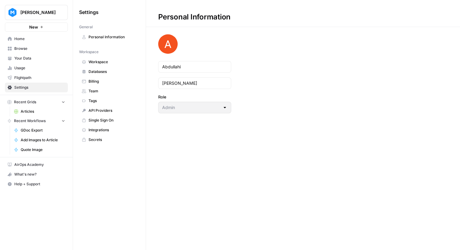
click at [98, 92] on span "Team" at bounding box center [113, 91] width 48 height 5
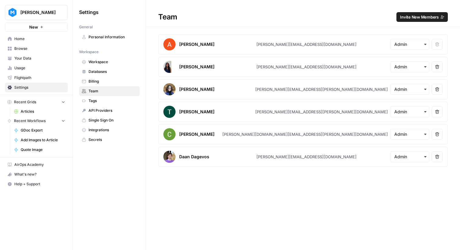
click at [99, 63] on span "Workspace" at bounding box center [113, 61] width 48 height 5
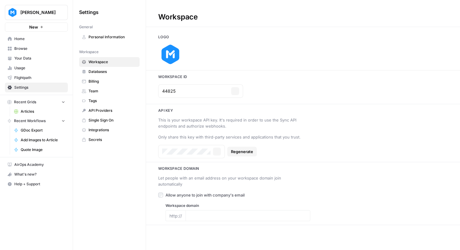
type input "www.meistertask.com"
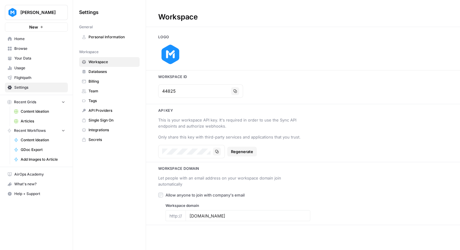
click at [26, 42] on link "Home" at bounding box center [36, 39] width 63 height 10
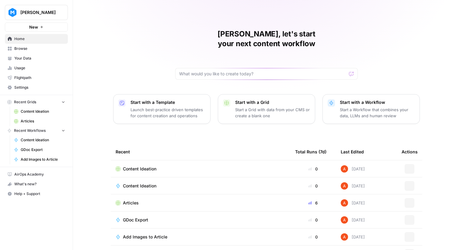
click at [35, 50] on span "Browse" at bounding box center [39, 48] width 51 height 5
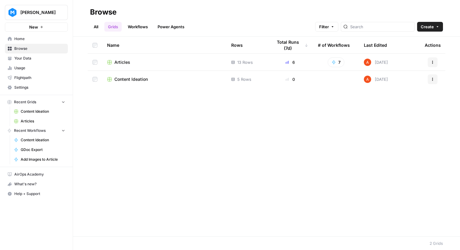
click at [133, 78] on span "Content Ideation" at bounding box center [130, 79] width 33 height 6
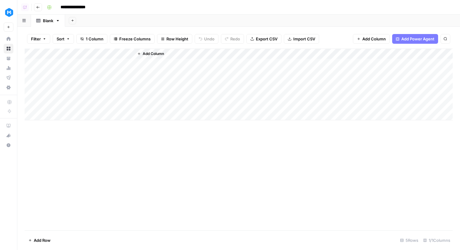
click at [153, 54] on span "Add Column" at bounding box center [153, 53] width 21 height 5
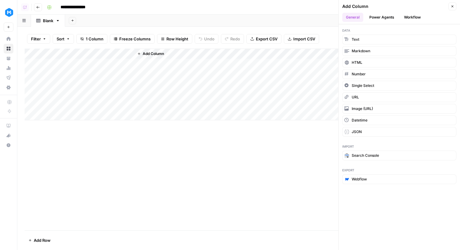
click at [407, 17] on button "Workflow" at bounding box center [413, 17] width 24 height 9
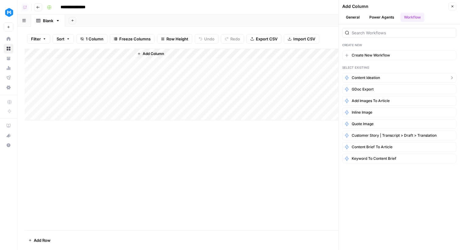
click at [378, 81] on button "Content Ideation" at bounding box center [399, 78] width 114 height 10
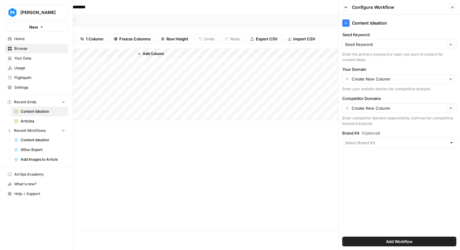
click at [13, 57] on link "Your Data" at bounding box center [36, 59] width 63 height 10
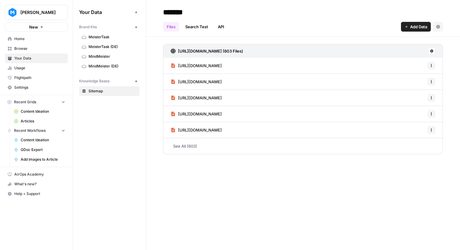
click at [412, 26] on span "Add Data" at bounding box center [418, 27] width 17 height 6
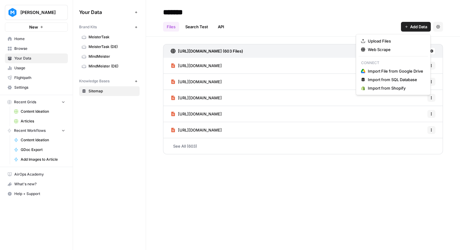
click at [367, 27] on div "Files Search Test API Add Data Settings" at bounding box center [303, 24] width 280 height 15
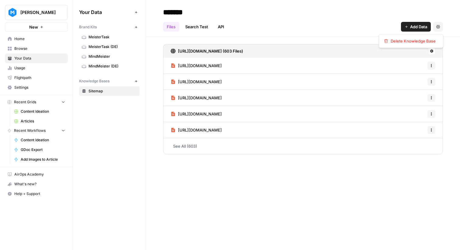
click at [439, 26] on icon "button" at bounding box center [438, 27] width 4 height 4
click at [363, 27] on div "Files Search Test API Add Data Settings" at bounding box center [303, 24] width 280 height 15
click at [430, 53] on div "Options" at bounding box center [431, 54] width 15 height 6
click at [432, 48] on button at bounding box center [431, 50] width 7 height 7
click at [398, 39] on div "https://meisterlabs-website.vercel.app/sitemap.xml (603 Files) https://www.meis…" at bounding box center [303, 98] width 314 height 123
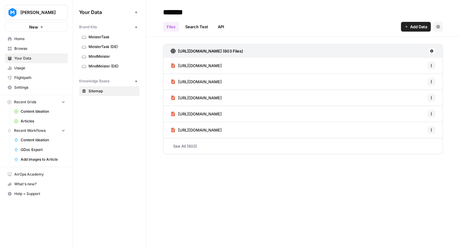
click at [413, 27] on span "Add Data" at bounding box center [418, 27] width 17 height 6
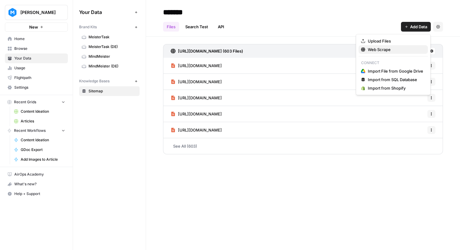
drag, startPoint x: 383, startPoint y: 41, endPoint x: 383, endPoint y: 49, distance: 7.6
click at [383, 49] on div "Upload Files Web Scrape Connect Import File from Google Drive Import from SQL D…" at bounding box center [393, 64] width 75 height 61
click at [383, 49] on span "Web Scrape" at bounding box center [395, 50] width 55 height 6
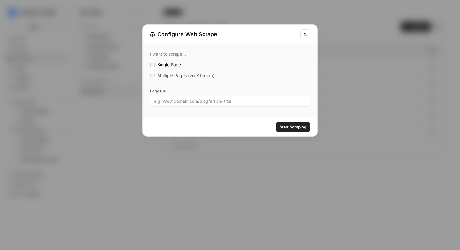
click at [198, 77] on span "Multiple Pages (via Sitemap)" at bounding box center [185, 75] width 57 height 5
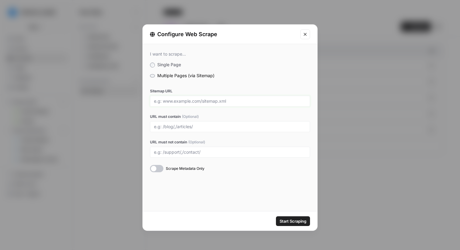
click at [198, 99] on input "Sitemap URL" at bounding box center [230, 101] width 152 height 5
paste input "https://www.meistertask.com/sitemap.xml"
type input "https://www.meistertask.com/sitemap.xml"
click at [280, 220] on span "Start Scraping" at bounding box center [293, 222] width 27 height 6
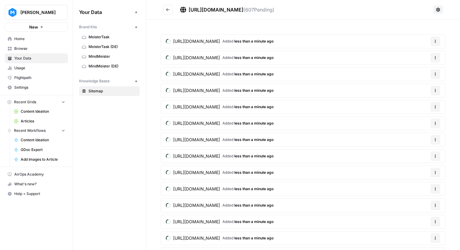
click at [168, 11] on icon "Go back" at bounding box center [168, 10] width 4 height 4
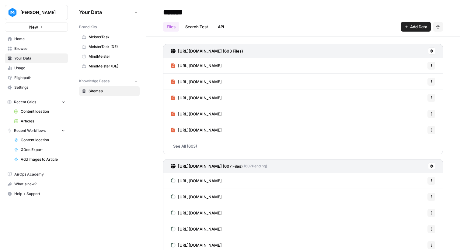
scroll to position [24, 0]
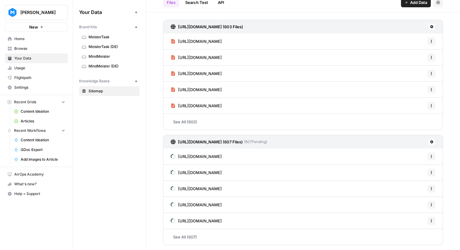
click at [429, 142] on button at bounding box center [431, 141] width 7 height 7
click at [421, 166] on span "Schedule Data Sync" at bounding box center [408, 164] width 37 height 6
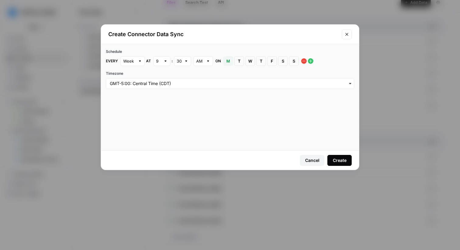
click at [347, 36] on icon "Close modal" at bounding box center [347, 34] width 5 height 5
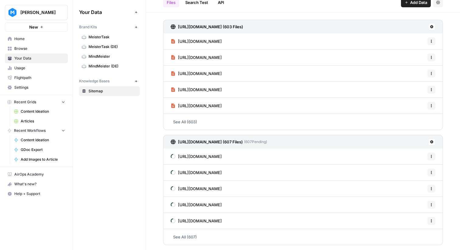
scroll to position [0, 0]
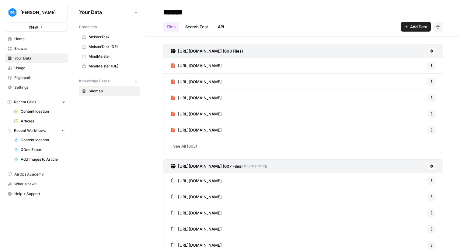
click at [31, 40] on span "Home" at bounding box center [39, 38] width 51 height 5
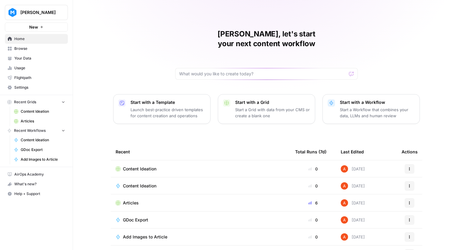
click at [49, 4] on div "Meister New" at bounding box center [36, 16] width 73 height 32
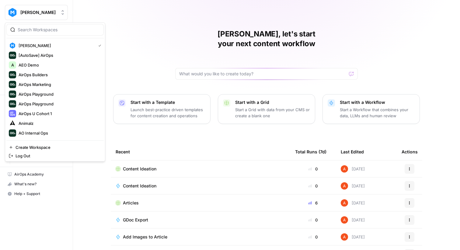
click at [48, 6] on button "Meister" at bounding box center [36, 12] width 63 height 15
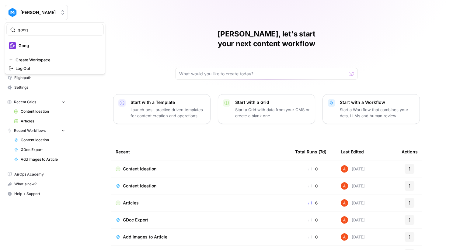
type input "gong"
click at [55, 44] on span "Gong" at bounding box center [59, 46] width 80 height 6
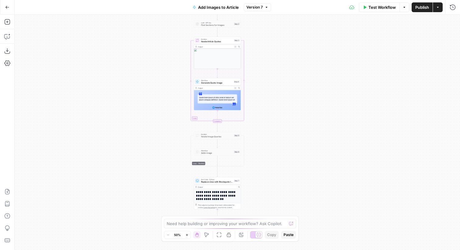
click at [159, 113] on div "**********" at bounding box center [238, 133] width 446 height 236
